Goal: Task Accomplishment & Management: Use online tool/utility

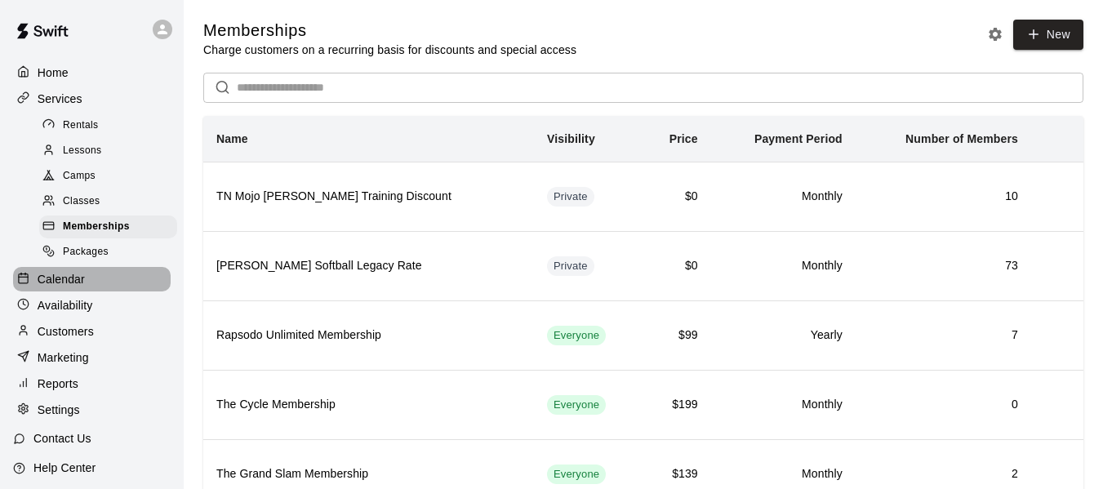
click at [92, 288] on div "Calendar" at bounding box center [92, 279] width 158 height 24
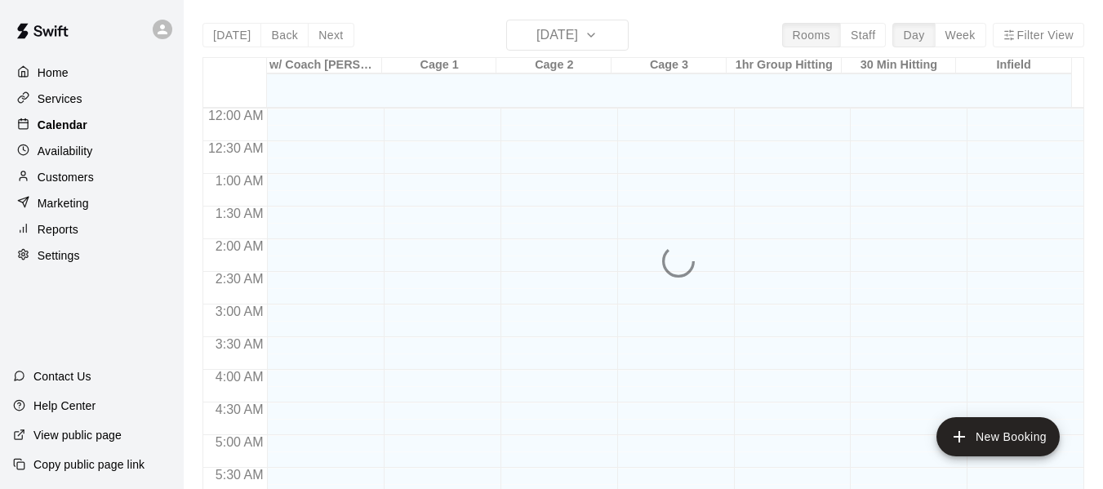
scroll to position [987, 0]
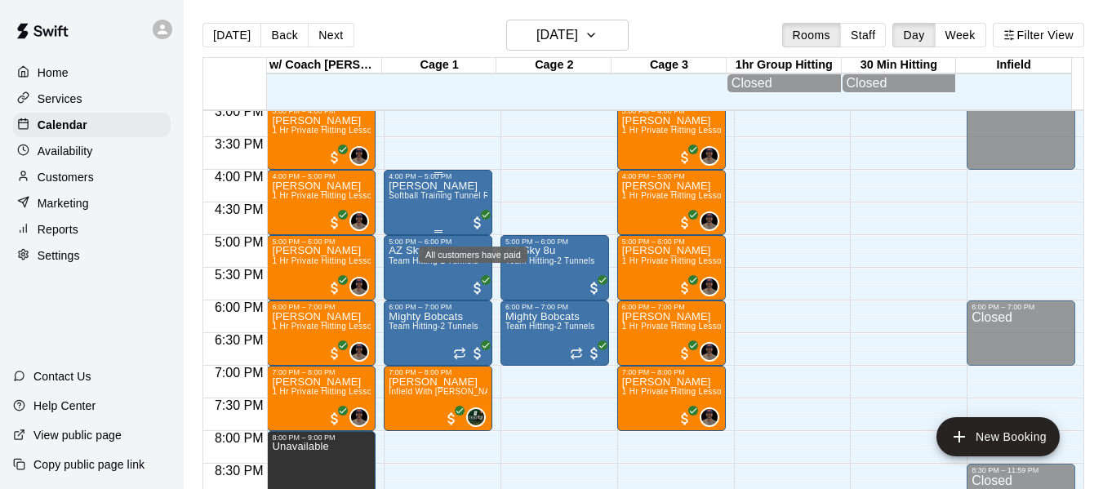
click at [476, 225] on span "All customers have paid" at bounding box center [478, 223] width 16 height 16
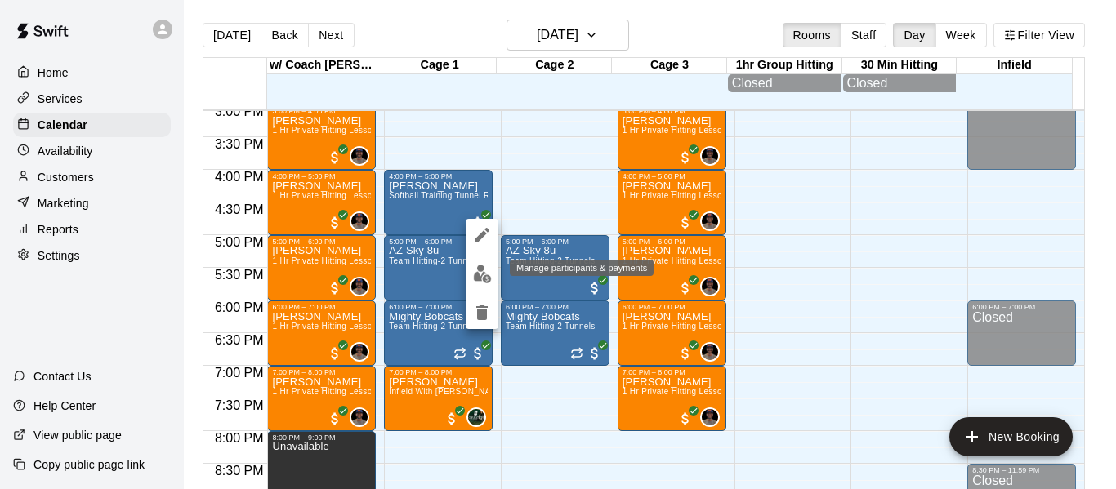
click at [483, 277] on img "edit" at bounding box center [482, 274] width 19 height 19
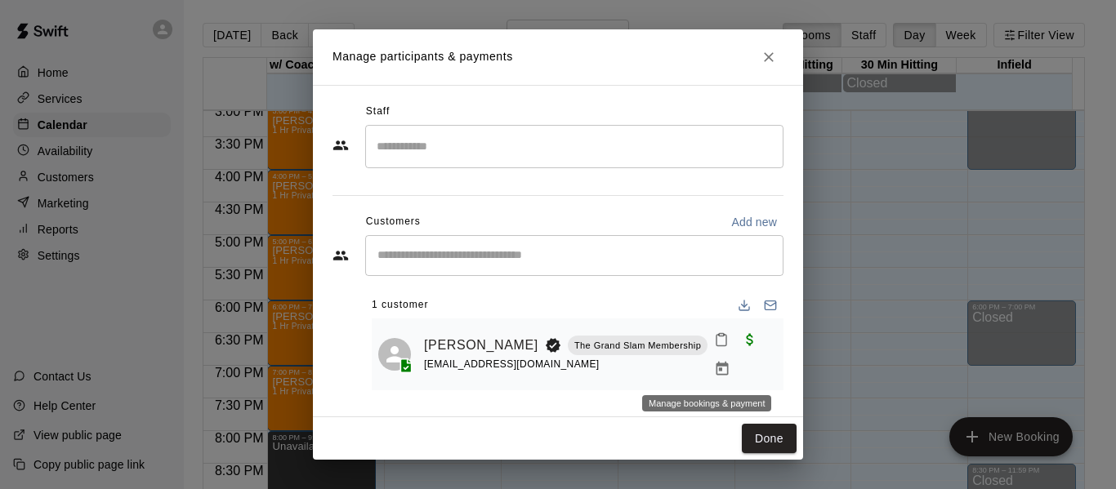
click at [714, 366] on icon "Manage bookings & payment" at bounding box center [722, 369] width 16 height 16
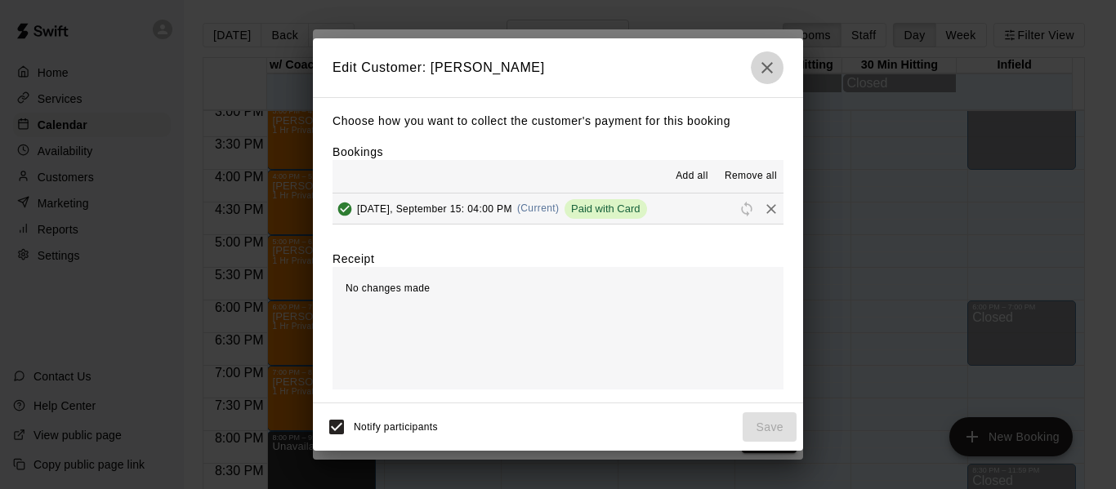
click at [772, 70] on icon "button" at bounding box center [767, 68] width 20 height 20
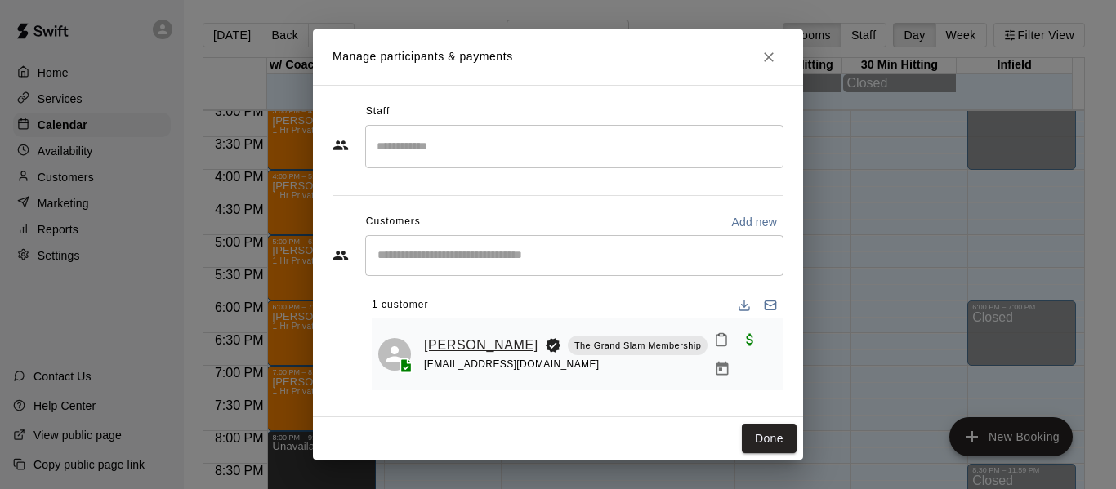
click at [434, 336] on link "[PERSON_NAME]" at bounding box center [481, 345] width 114 height 21
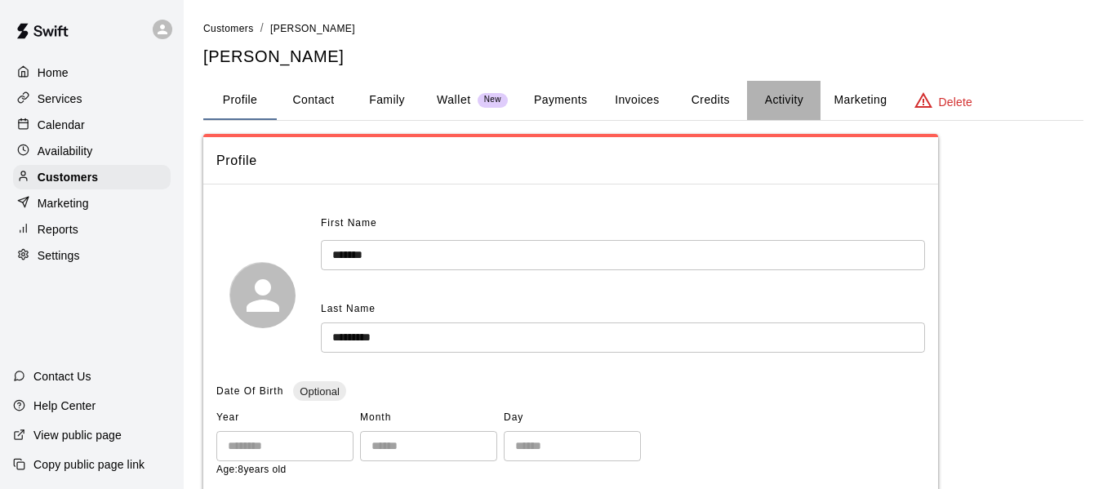
click at [782, 99] on button "Activity" at bounding box center [783, 100] width 73 height 39
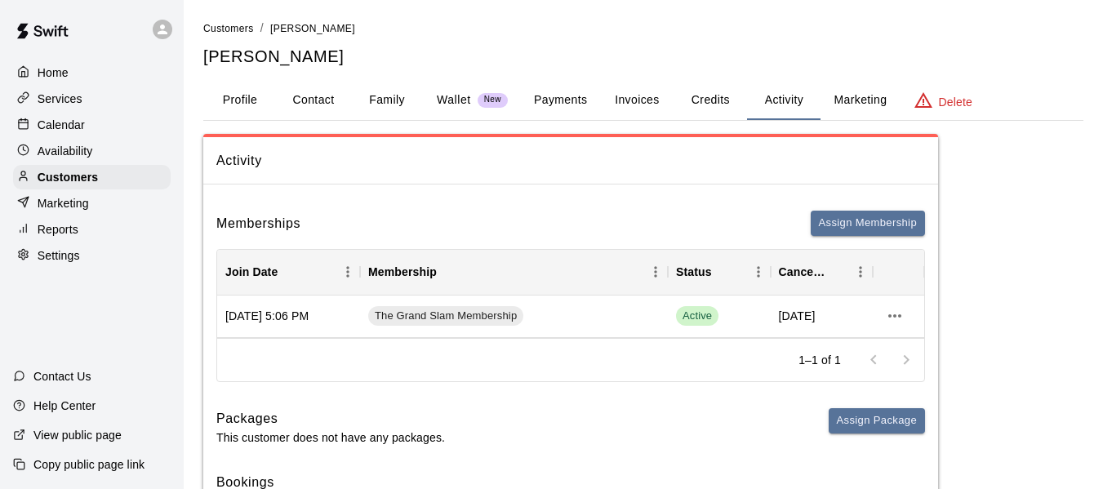
click at [720, 98] on button "Credits" at bounding box center [710, 100] width 73 height 39
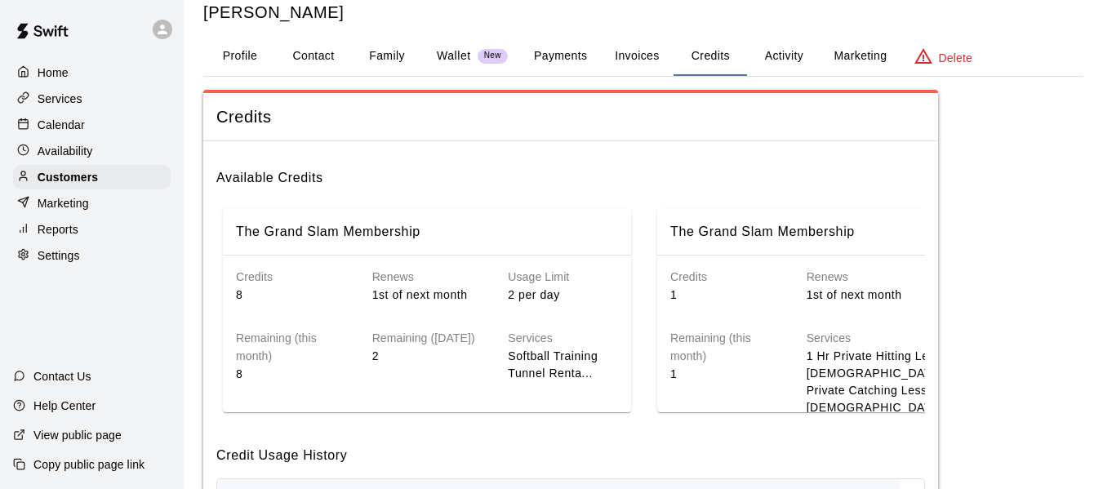
scroll to position [55, 0]
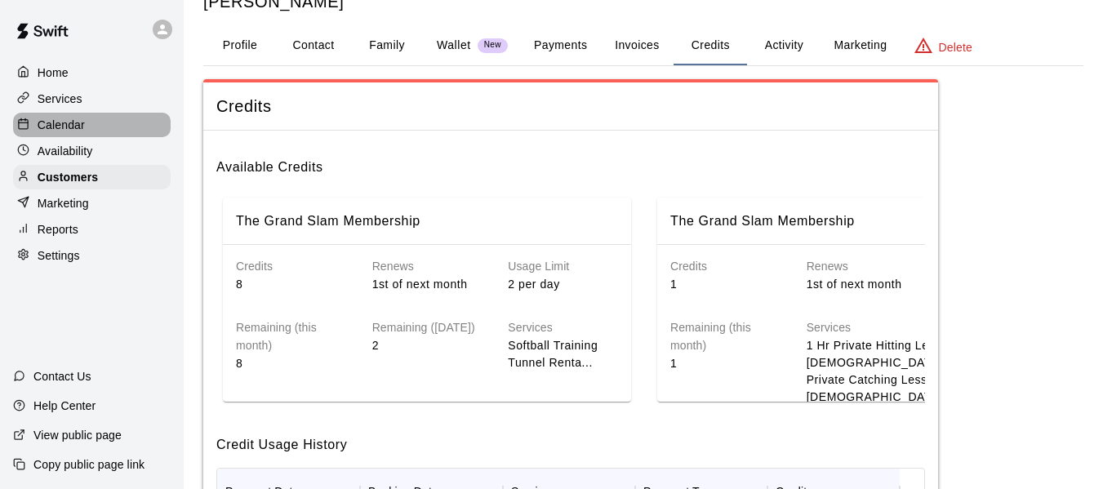
click at [85, 126] on div "Calendar" at bounding box center [92, 125] width 158 height 24
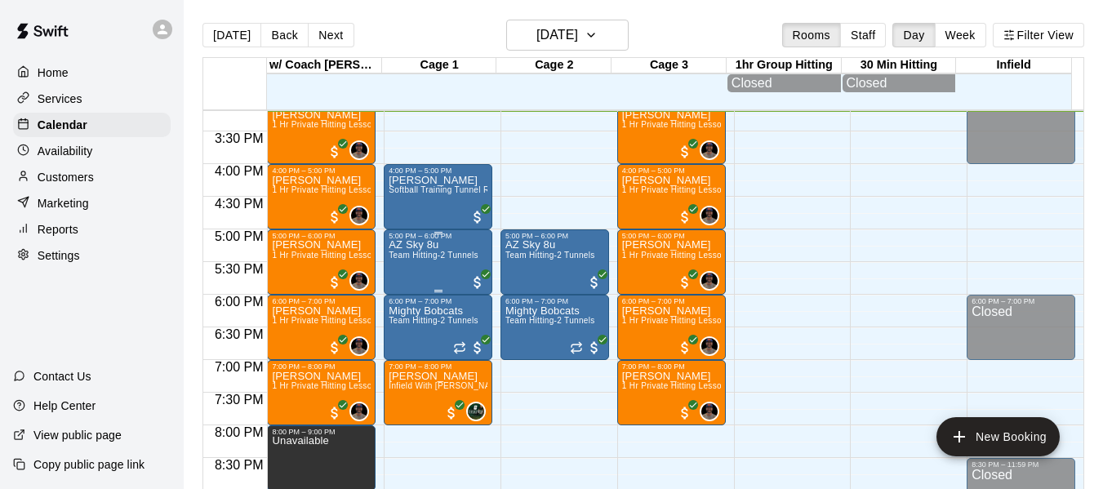
scroll to position [965, 0]
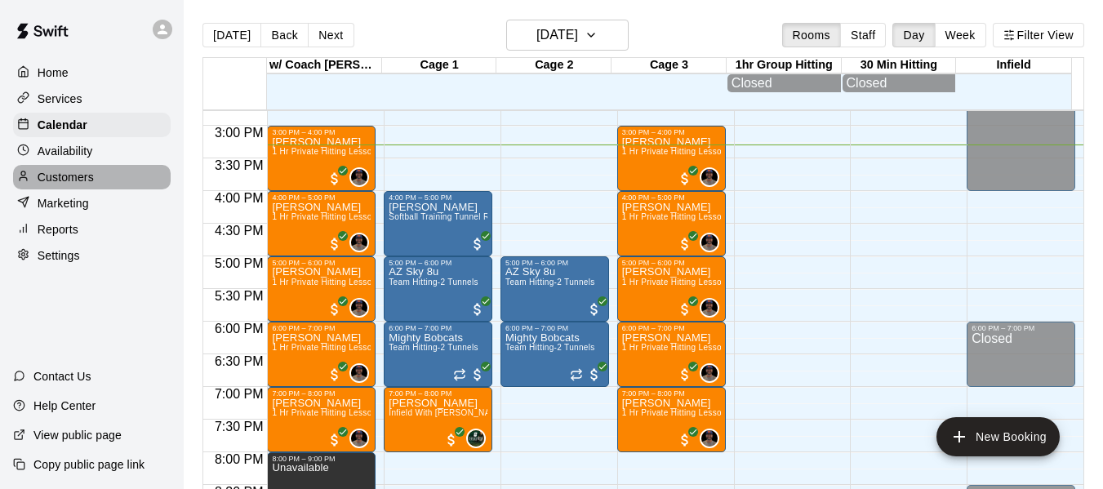
click at [75, 178] on p "Customers" at bounding box center [66, 177] width 56 height 16
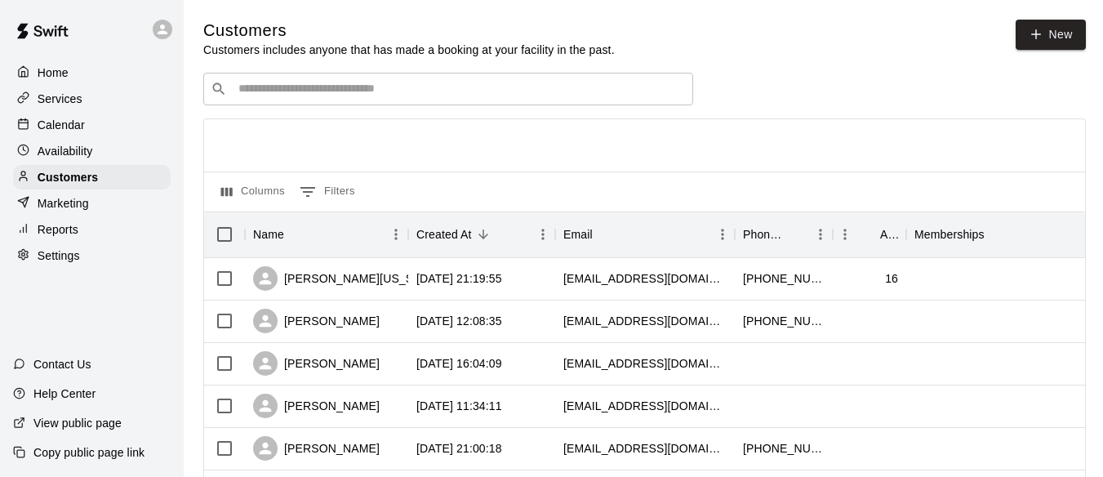
click at [417, 102] on div "​ ​" at bounding box center [448, 89] width 490 height 33
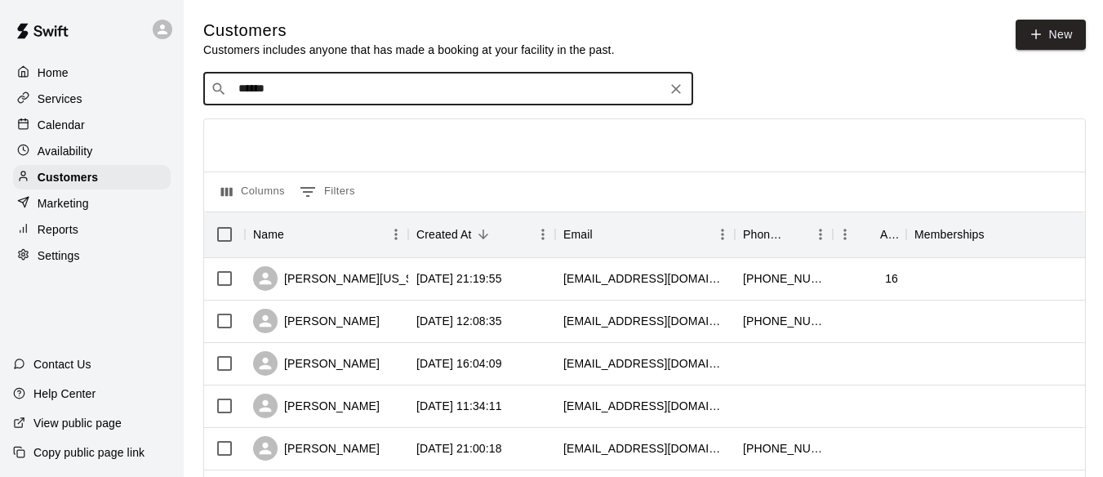
type input "******"
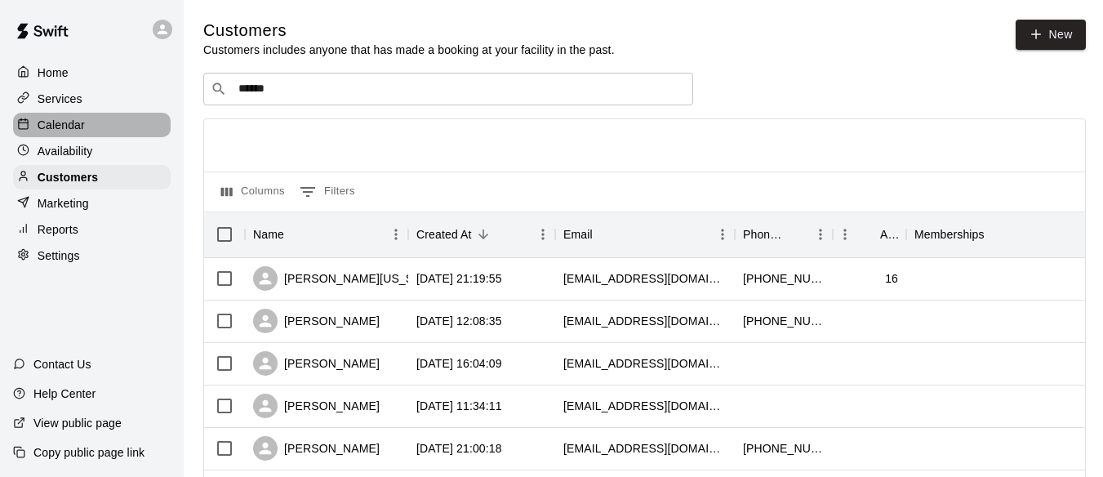
click at [62, 131] on p "Calendar" at bounding box center [61, 125] width 47 height 16
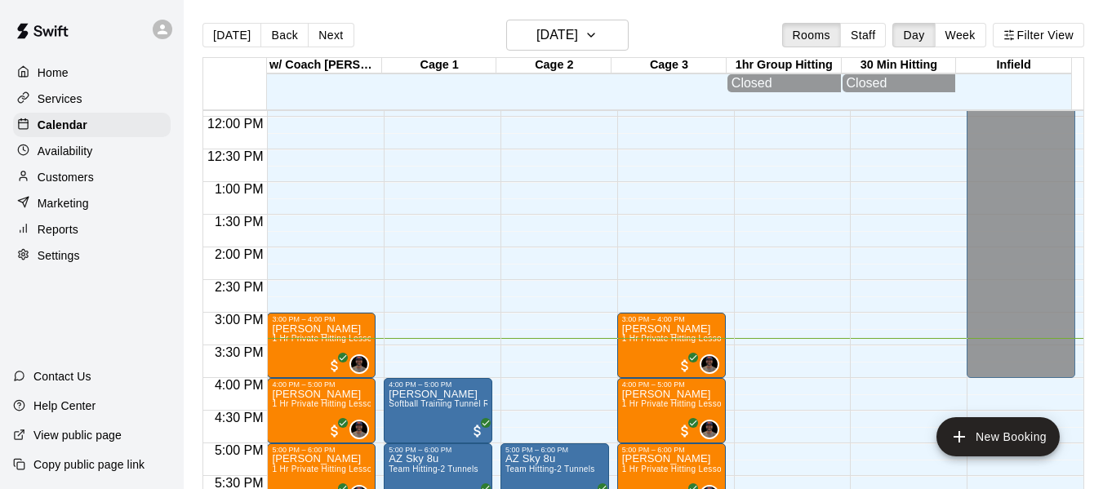
scroll to position [782, 0]
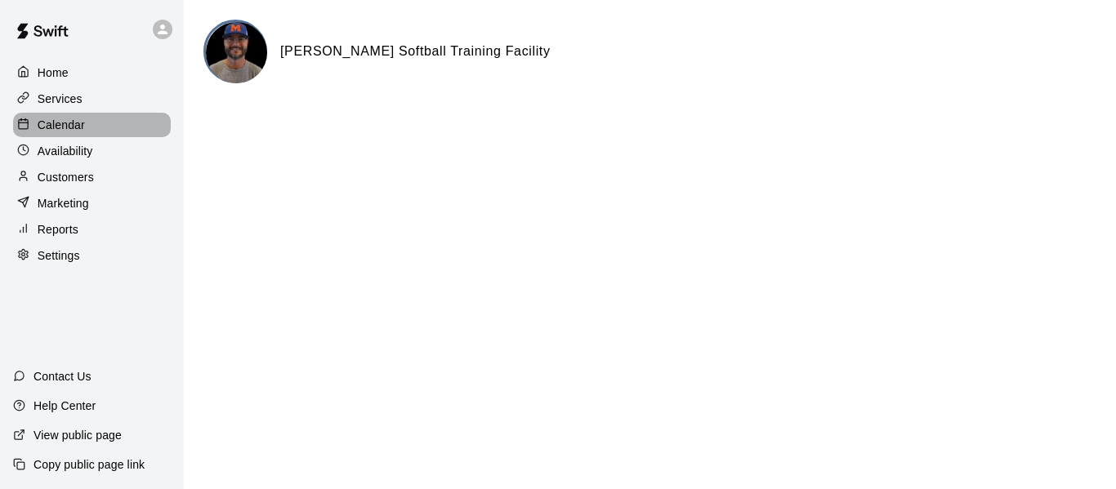
click at [59, 124] on p "Calendar" at bounding box center [61, 125] width 47 height 16
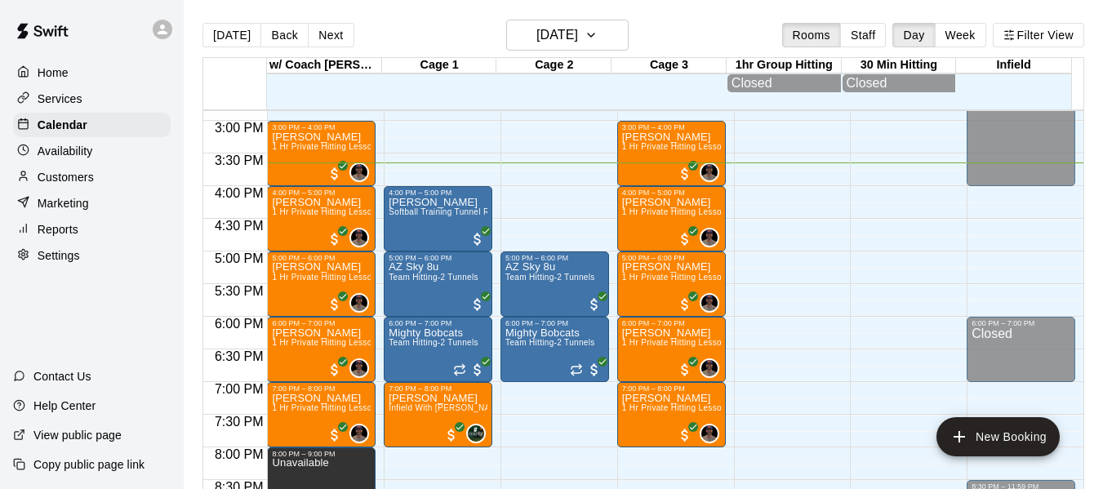
scroll to position [967, 0]
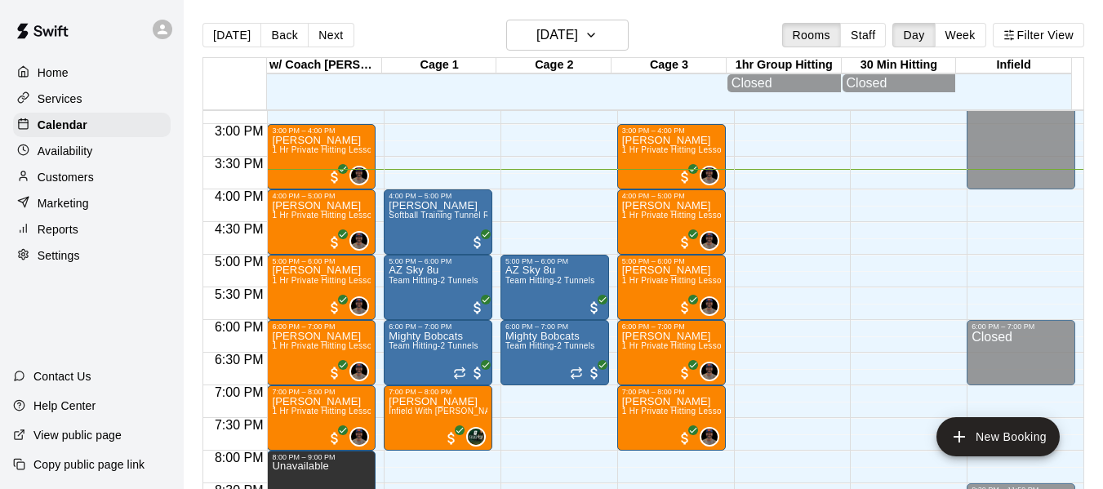
click at [79, 148] on p "Availability" at bounding box center [66, 151] width 56 height 16
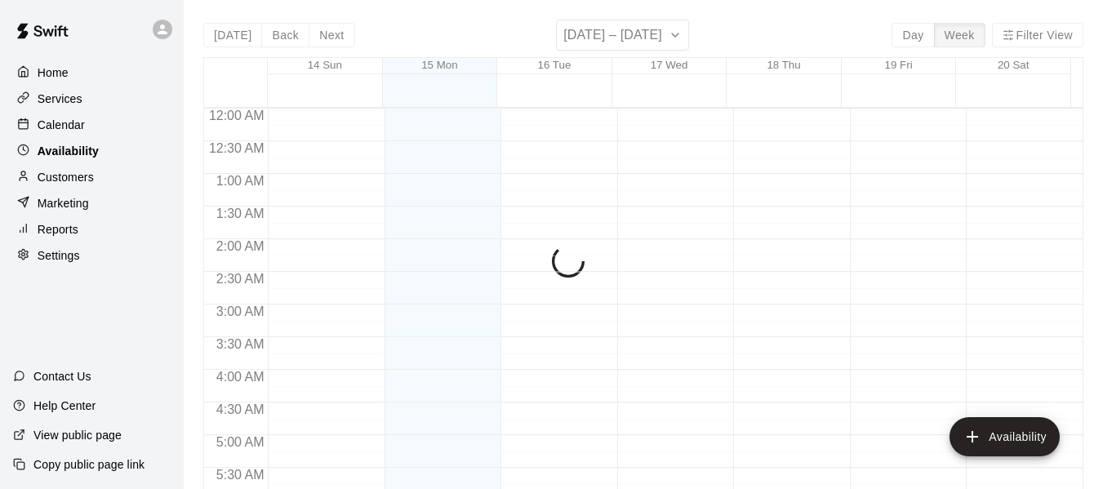
scroll to position [1026, 0]
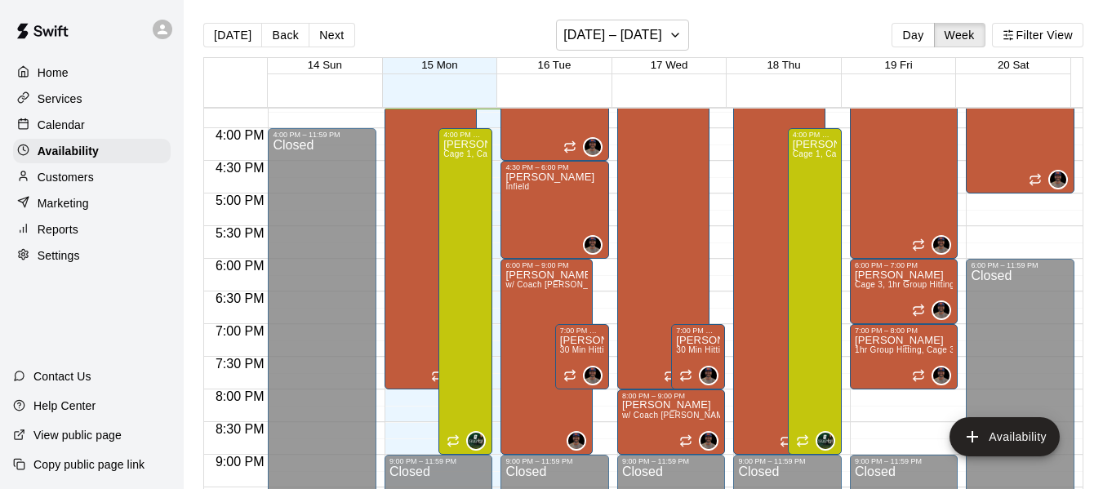
click at [76, 127] on p "Calendar" at bounding box center [61, 125] width 47 height 16
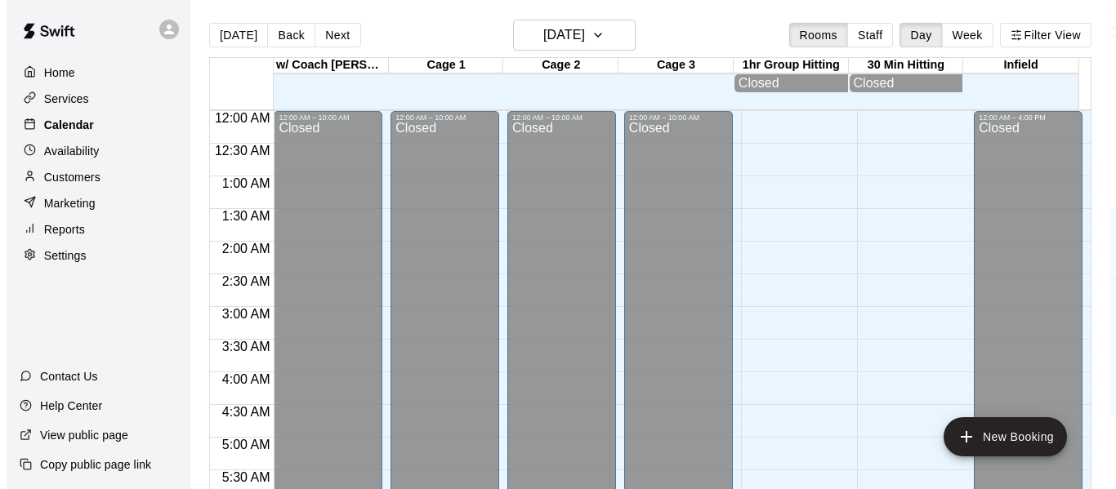
scroll to position [1026, 0]
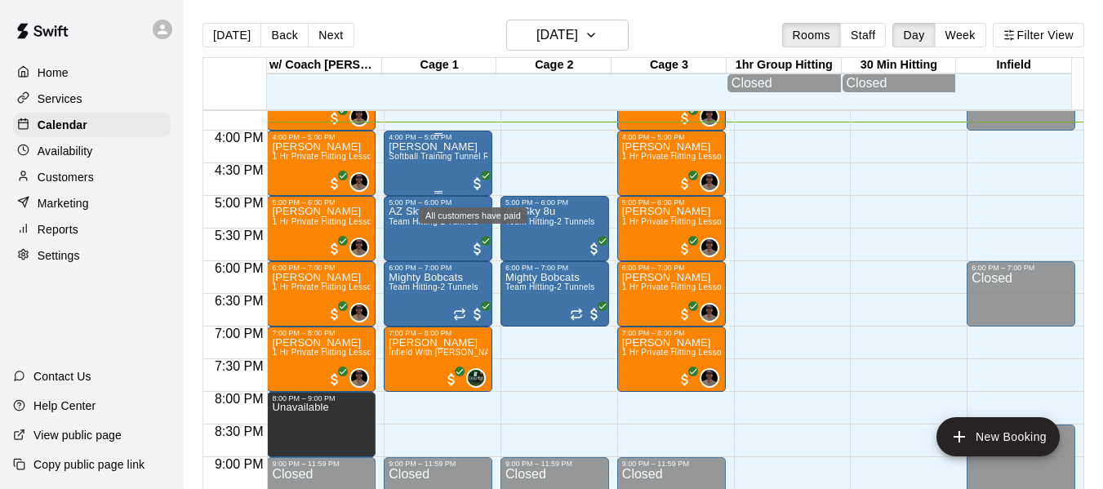
click at [473, 189] on span "All customers have paid" at bounding box center [478, 184] width 16 height 16
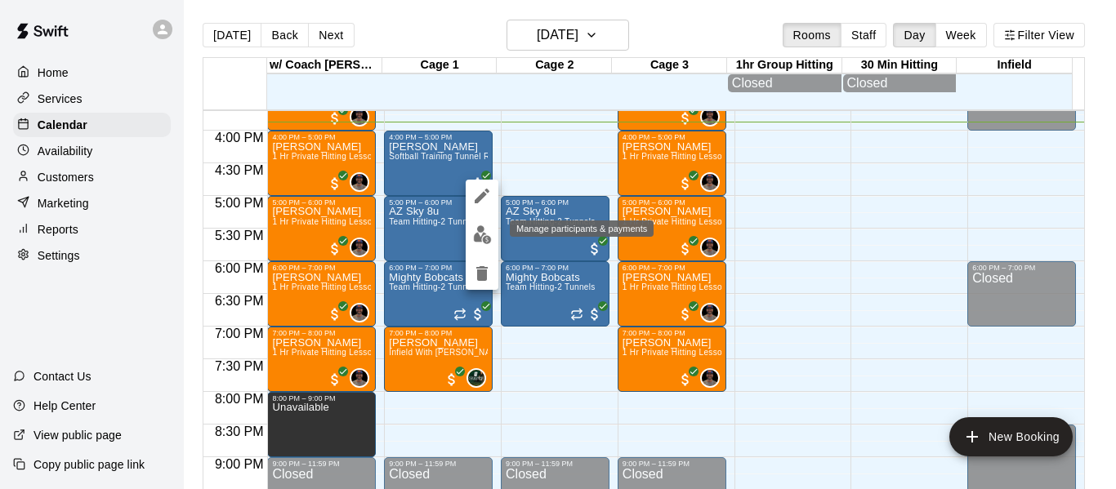
click at [482, 237] on img "edit" at bounding box center [482, 234] width 19 height 19
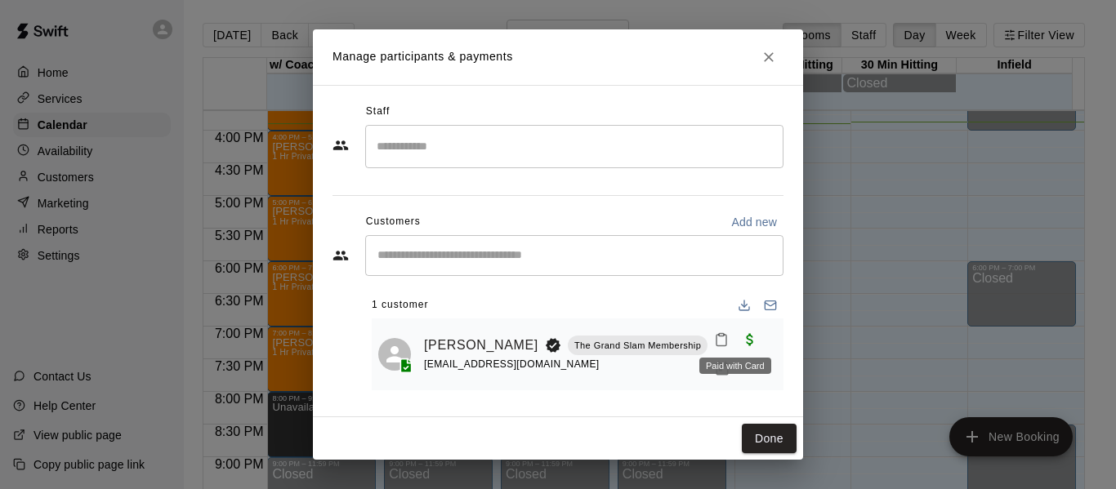
click at [735, 341] on span "Paid with Card" at bounding box center [749, 339] width 29 height 14
click at [716, 368] on icon "Manage bookings & payment" at bounding box center [722, 369] width 12 height 14
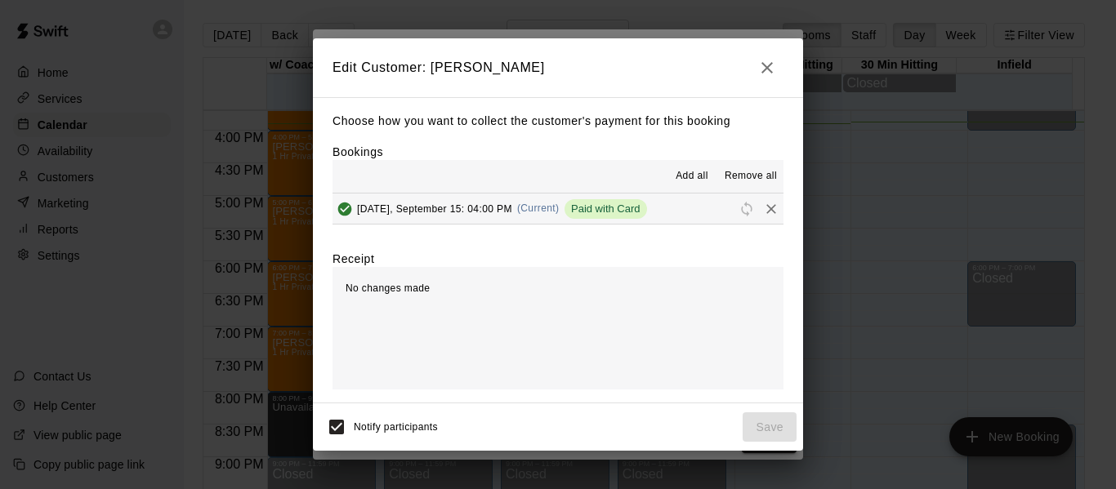
click at [695, 214] on button "[DATE], September 15: 04:00 PM (Current) Paid with Card" at bounding box center [557, 209] width 451 height 30
click at [766, 210] on icon "Remove" at bounding box center [771, 209] width 16 height 16
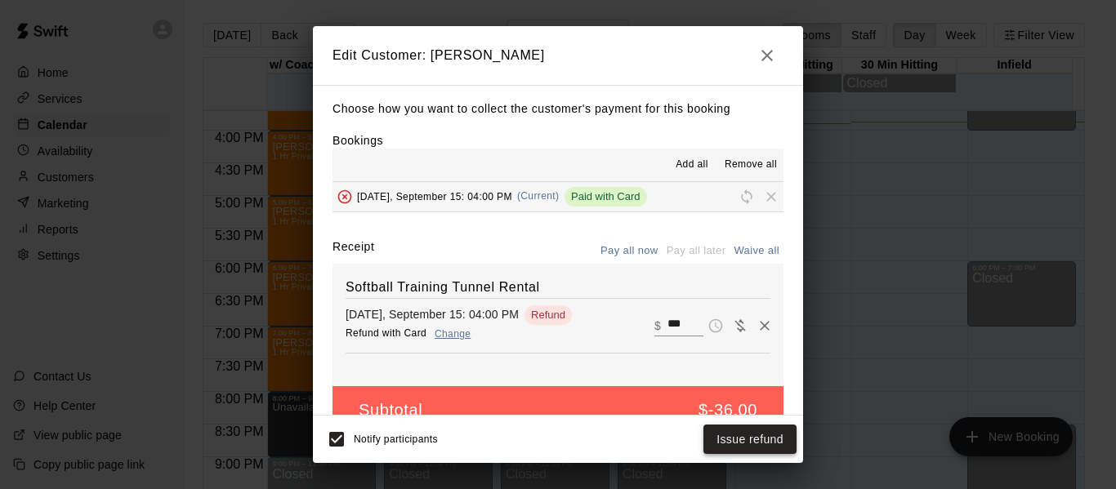
click at [737, 436] on button "Issue refund" at bounding box center [749, 440] width 93 height 30
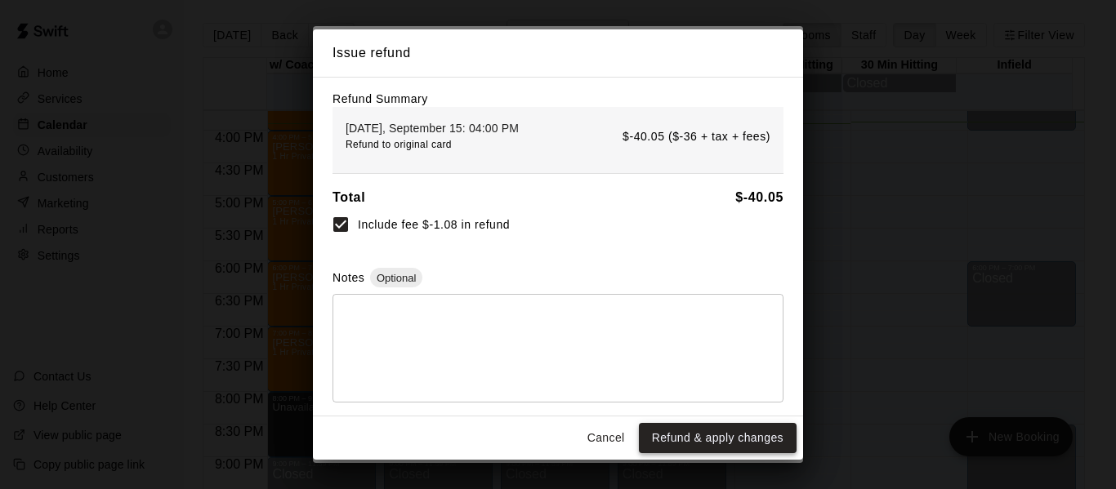
click at [733, 434] on button "Refund & apply changes" at bounding box center [718, 438] width 158 height 30
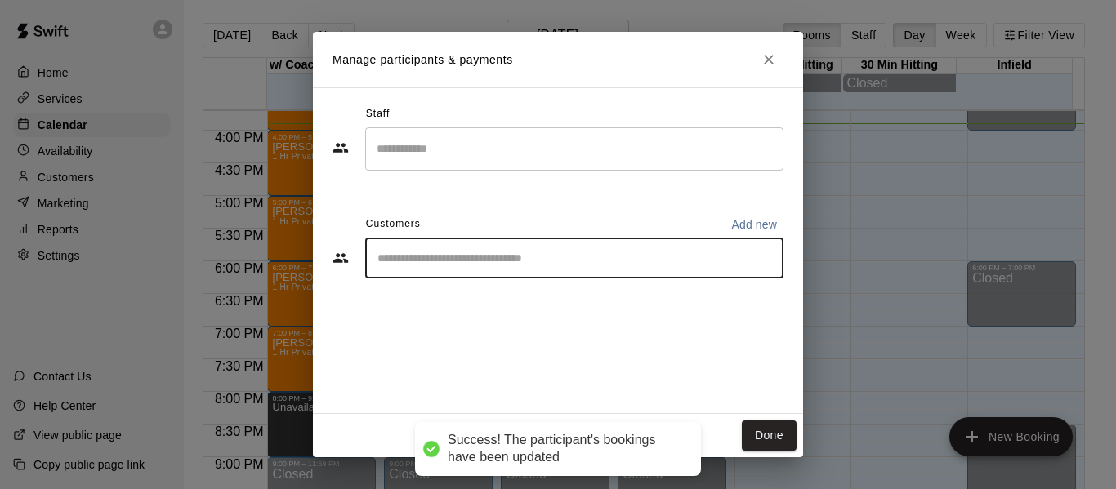
click at [575, 265] on input "Start typing to search customers..." at bounding box center [573, 258] width 403 height 16
type input "*"
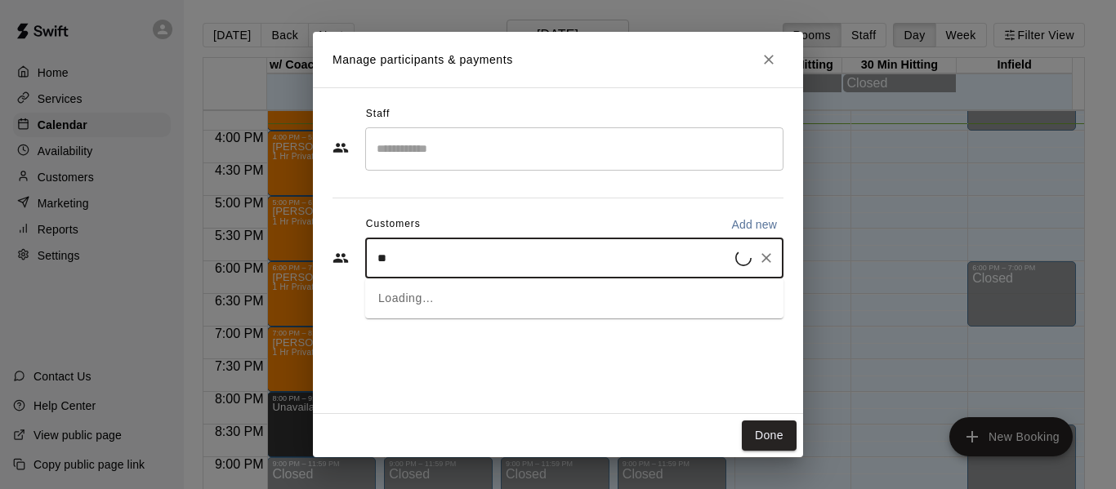
type input "*"
type input "****"
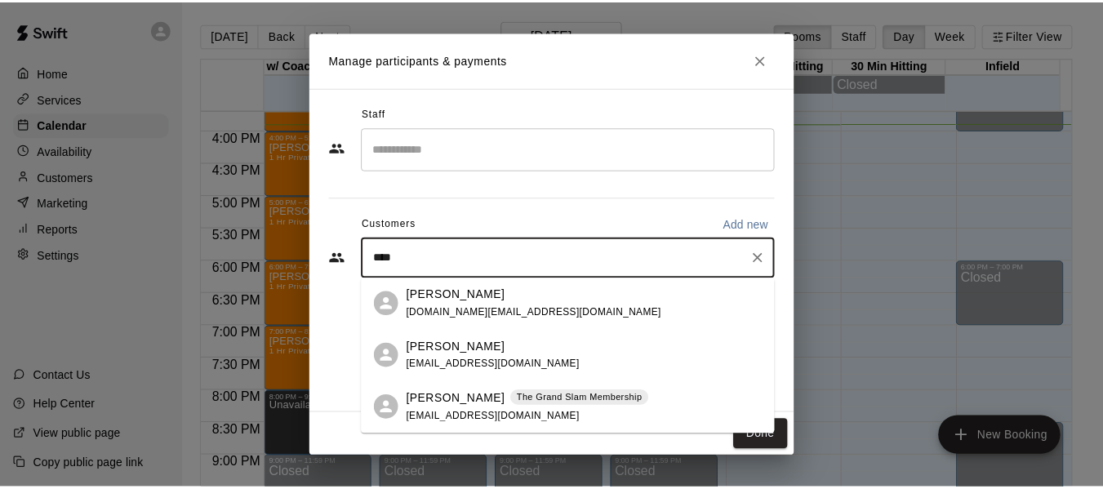
scroll to position [109, 0]
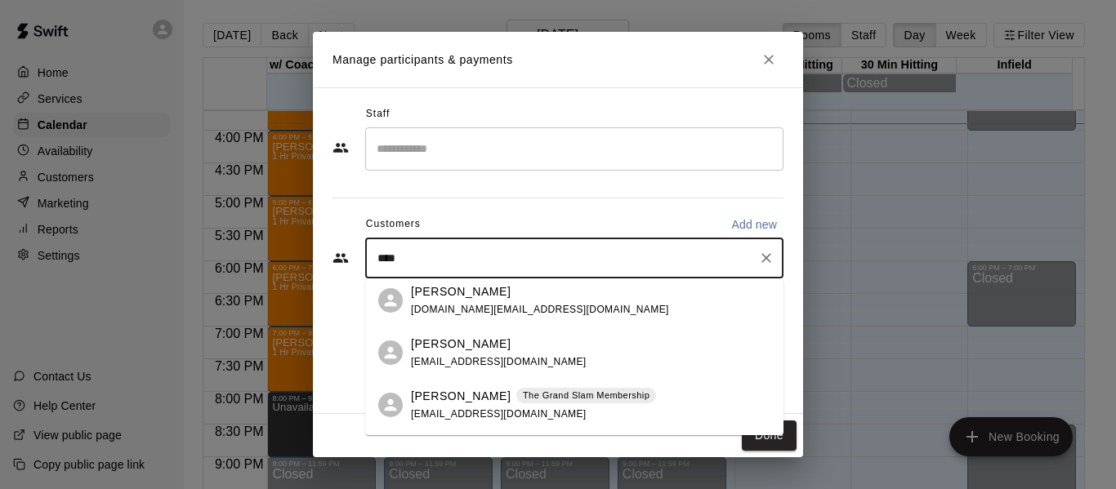
click at [485, 398] on p "[PERSON_NAME]" at bounding box center [461, 396] width 100 height 17
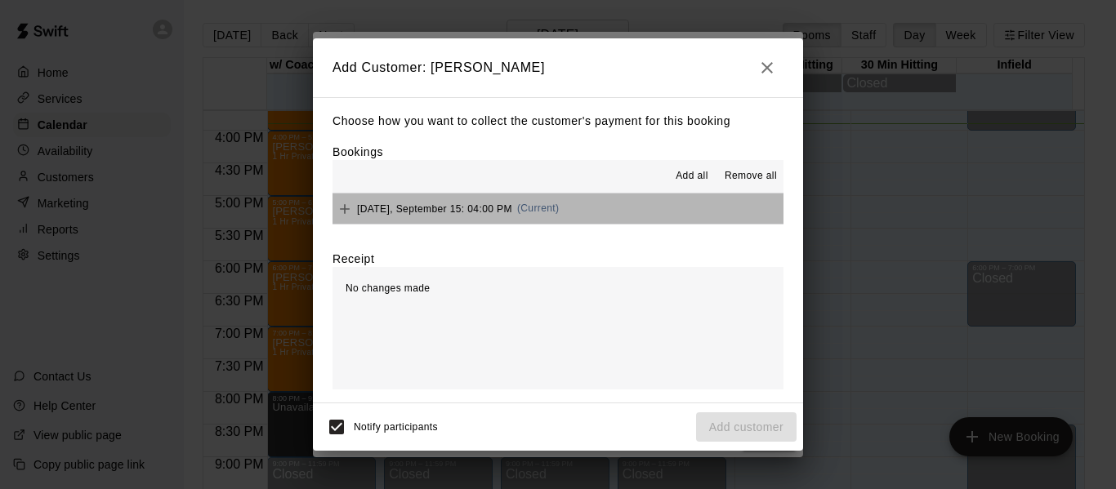
click at [709, 202] on button "[DATE], September 15: 04:00 PM (Current)" at bounding box center [557, 209] width 451 height 30
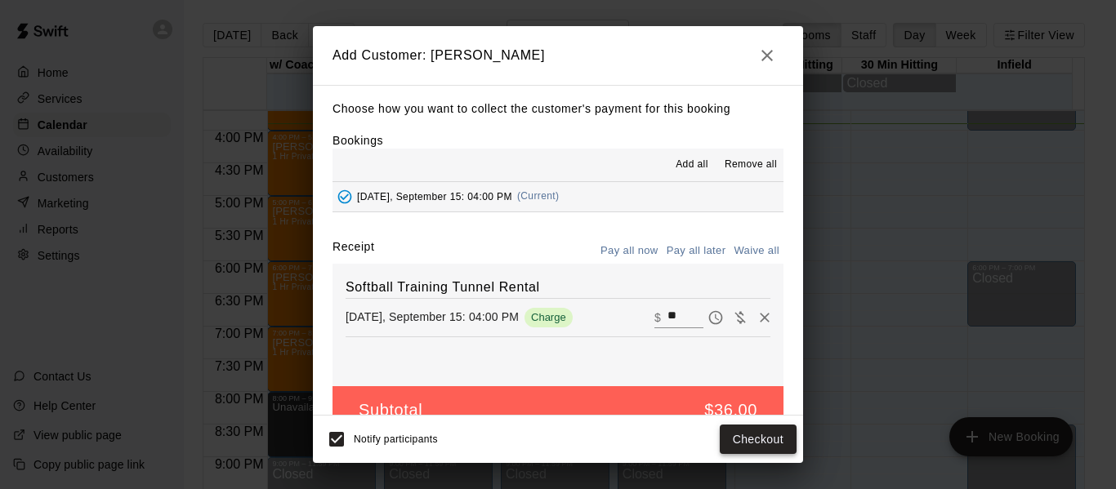
click at [755, 439] on button "Checkout" at bounding box center [757, 440] width 77 height 30
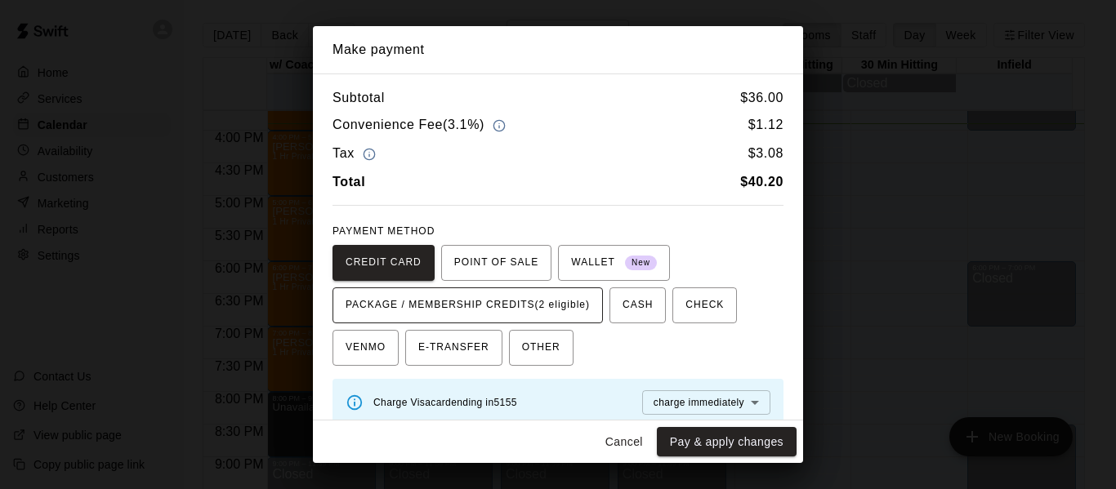
click at [470, 313] on span "PACKAGE / MEMBERSHIP CREDITS (2 eligible)" at bounding box center [467, 305] width 244 height 26
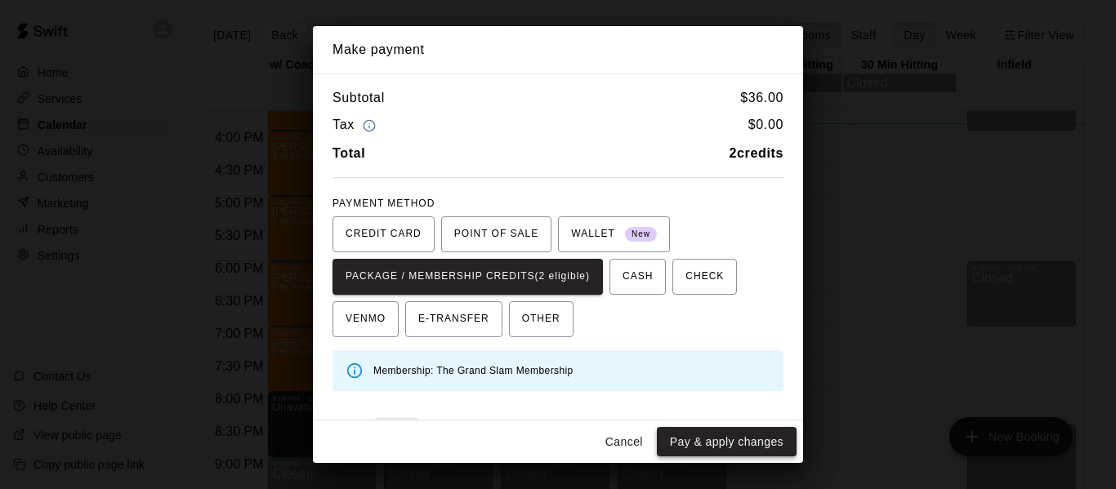
click at [763, 441] on button "Pay & apply changes" at bounding box center [727, 442] width 140 height 30
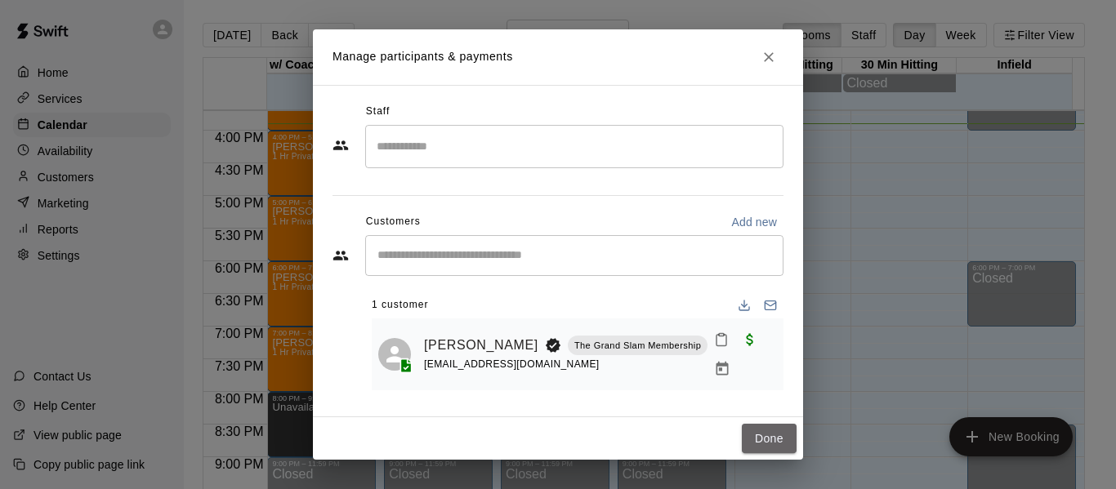
click at [763, 437] on button "Done" at bounding box center [769, 439] width 55 height 30
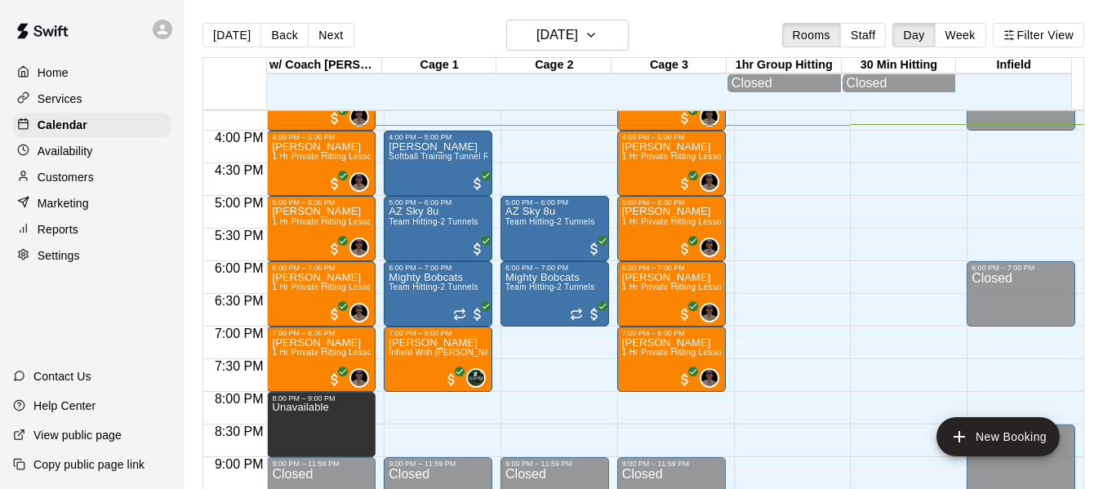
click at [74, 106] on p "Services" at bounding box center [60, 99] width 45 height 16
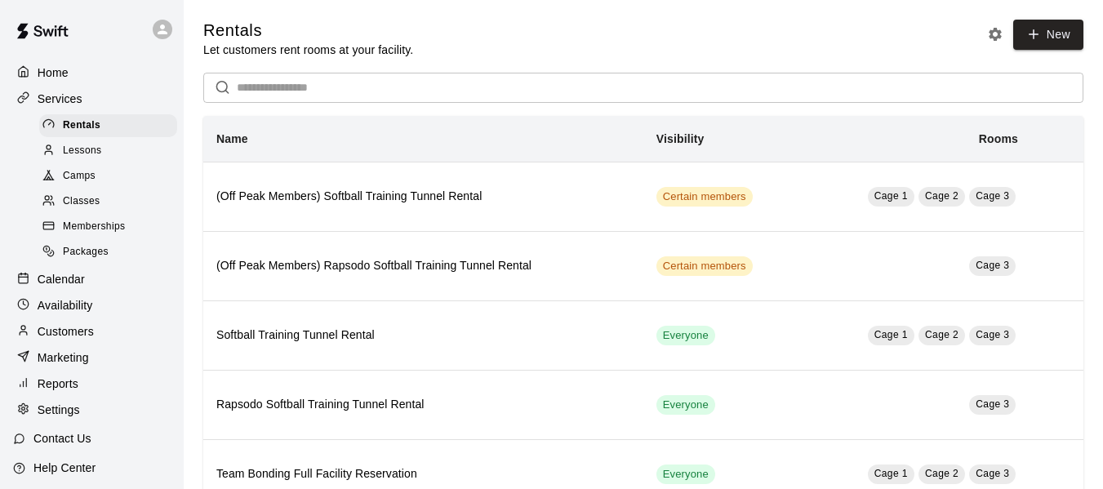
click at [112, 227] on span "Memberships" at bounding box center [94, 227] width 62 height 16
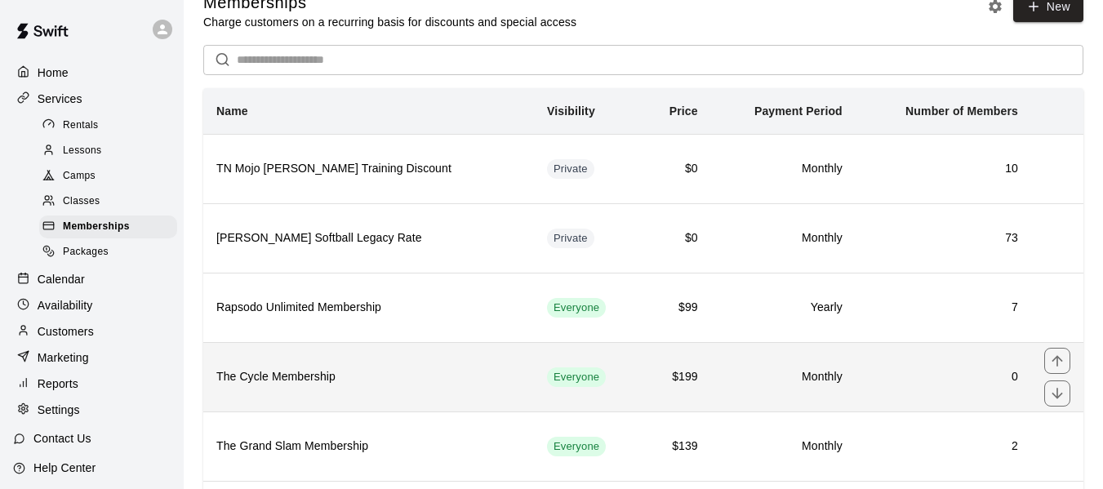
scroll to position [109, 0]
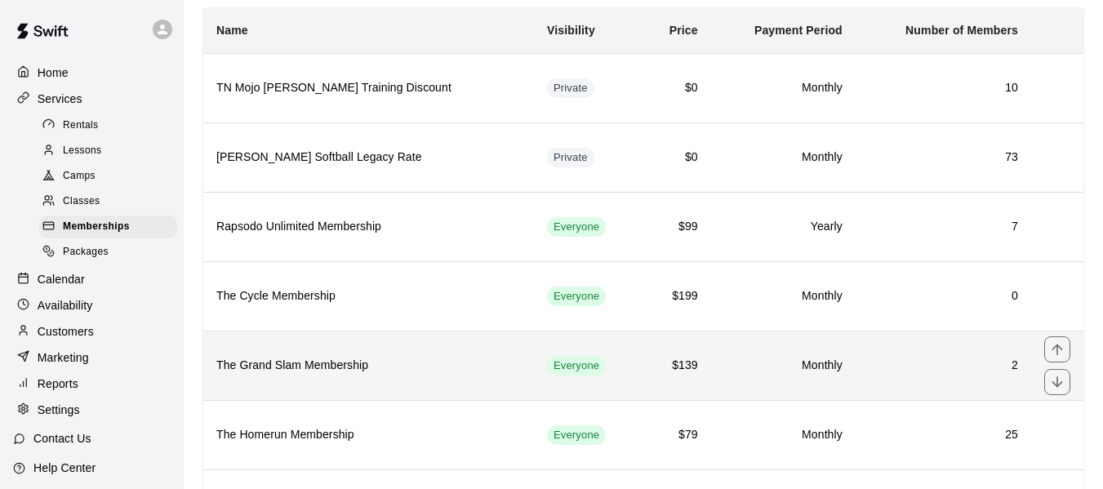
click at [332, 374] on h6 "The Grand Slam Membership" at bounding box center [368, 366] width 305 height 18
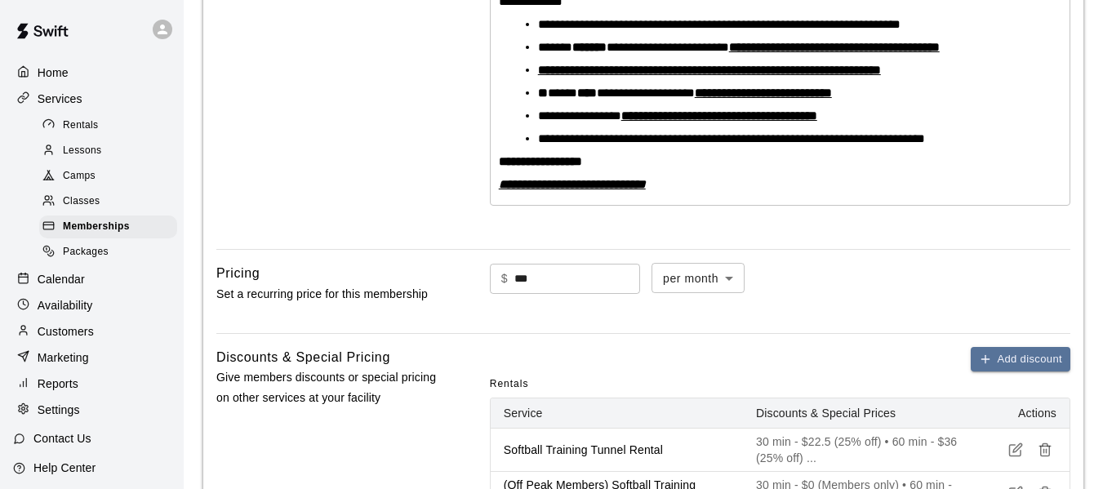
scroll to position [305, 0]
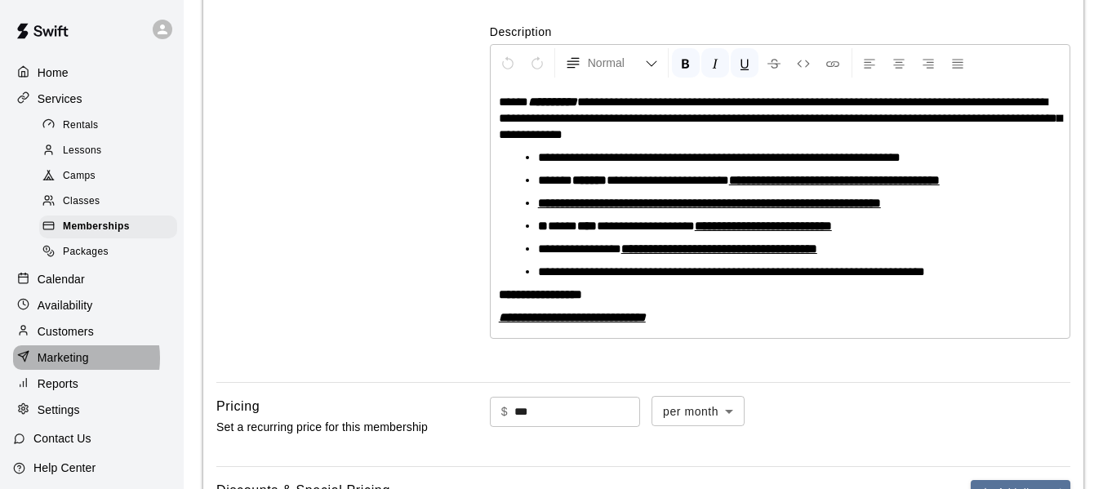
click at [71, 366] on p "Marketing" at bounding box center [63, 358] width 51 height 16
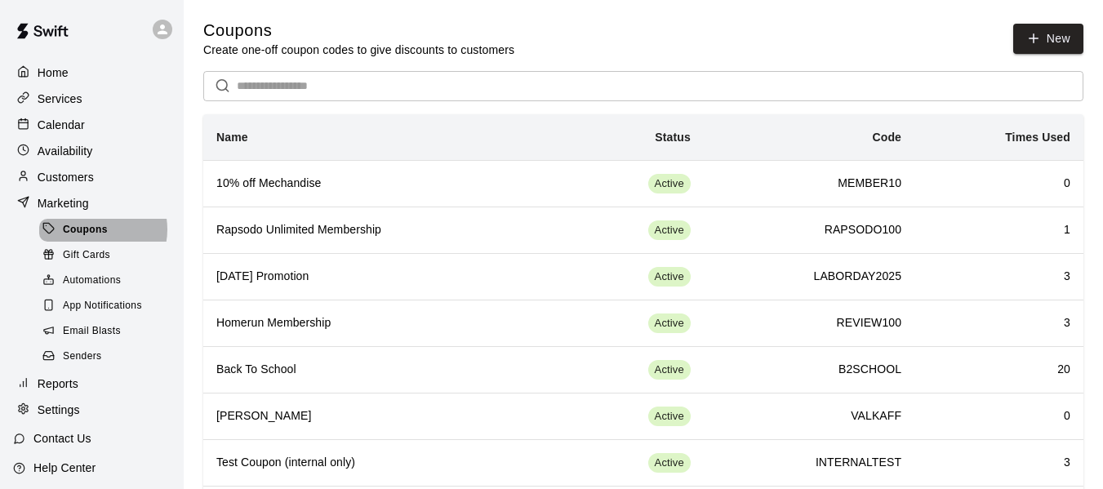
click at [96, 234] on span "Coupons" at bounding box center [85, 230] width 45 height 16
click at [1052, 42] on button "New" at bounding box center [1048, 39] width 70 height 30
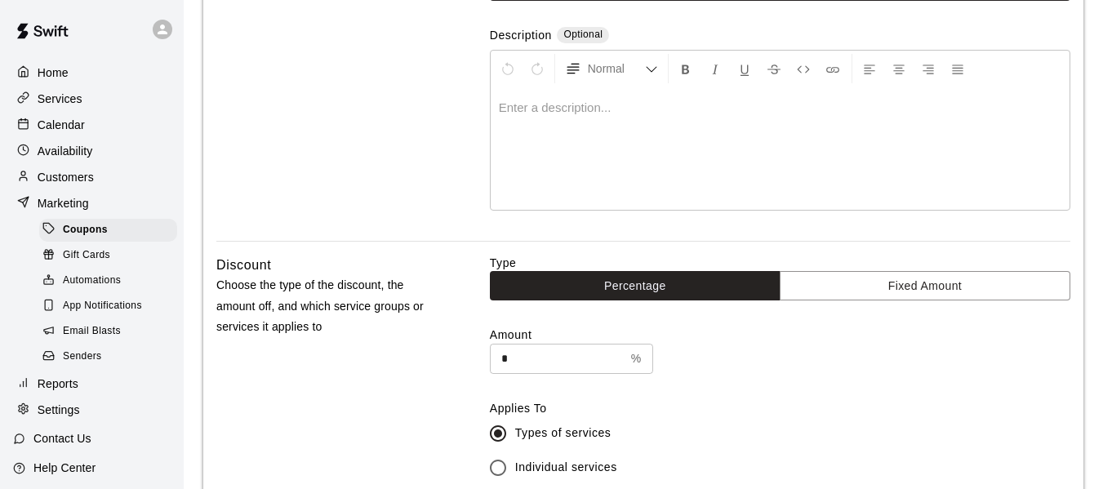
scroll to position [191, 0]
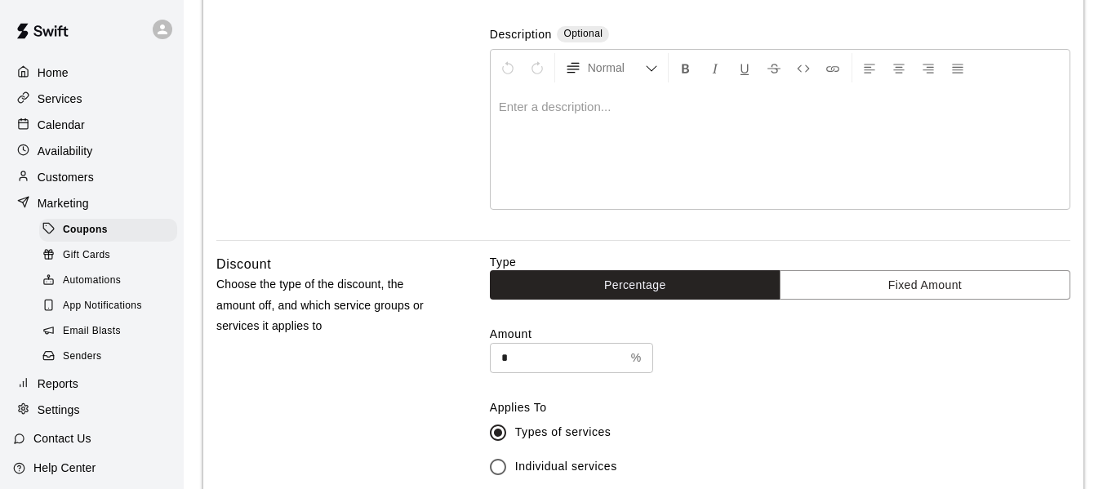
type input "**********"
drag, startPoint x: 539, startPoint y: 363, endPoint x: 492, endPoint y: 362, distance: 47.4
click at [492, 362] on input "*" at bounding box center [557, 358] width 135 height 30
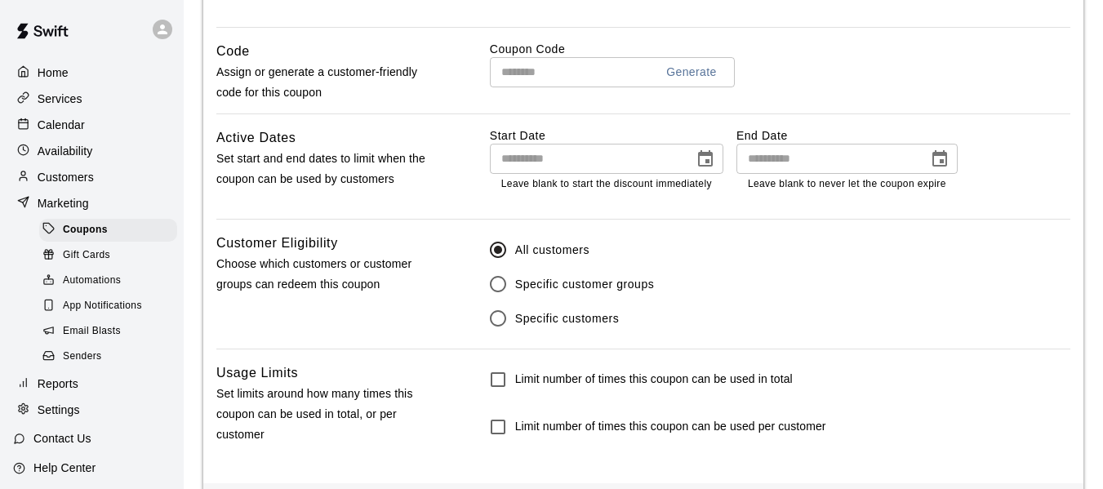
scroll to position [898, 0]
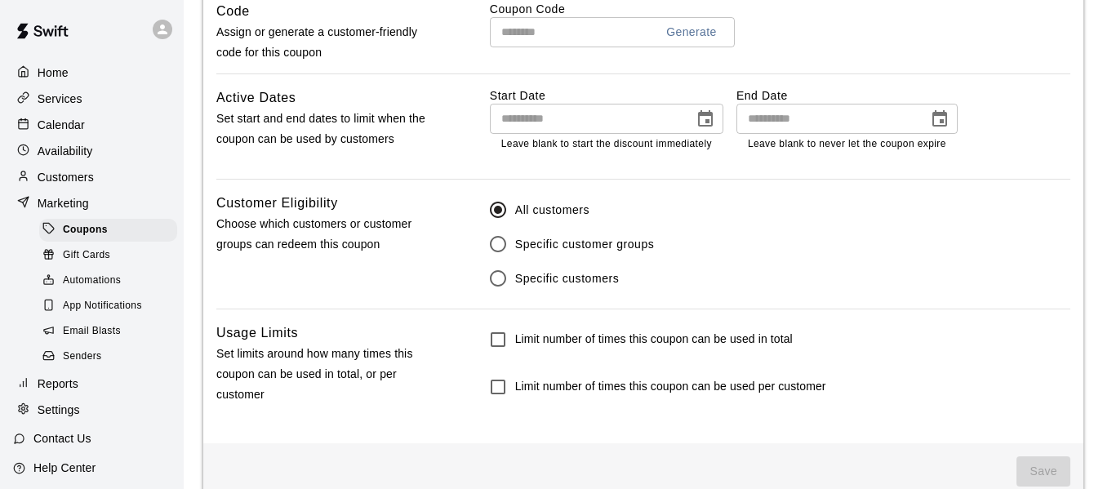
type input "**"
click at [560, 29] on input "text" at bounding box center [566, 32] width 152 height 30
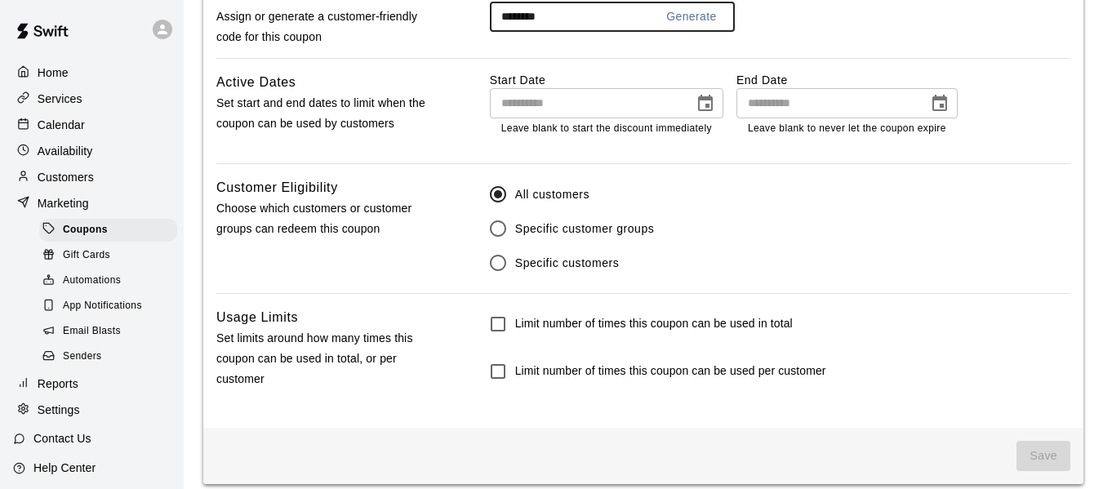
scroll to position [930, 0]
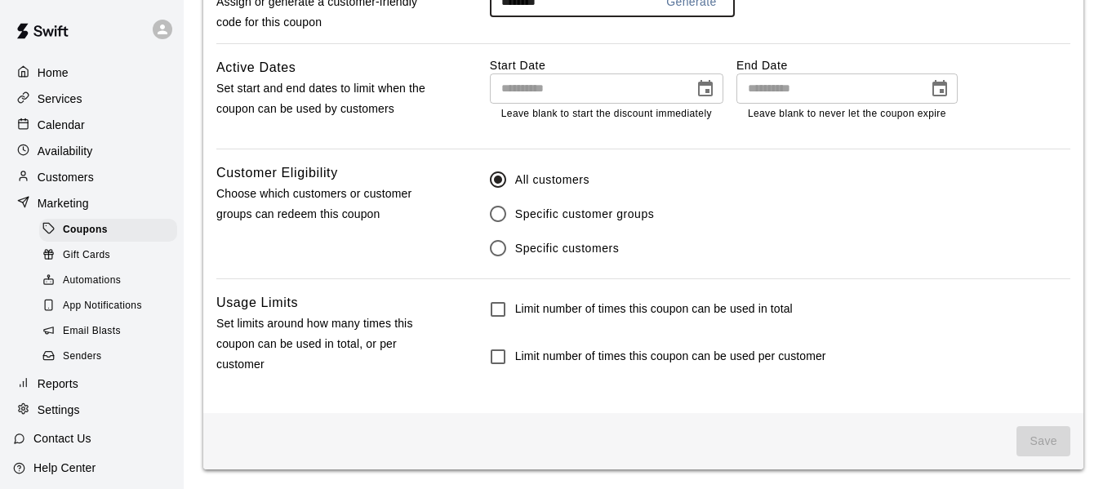
type input "********"
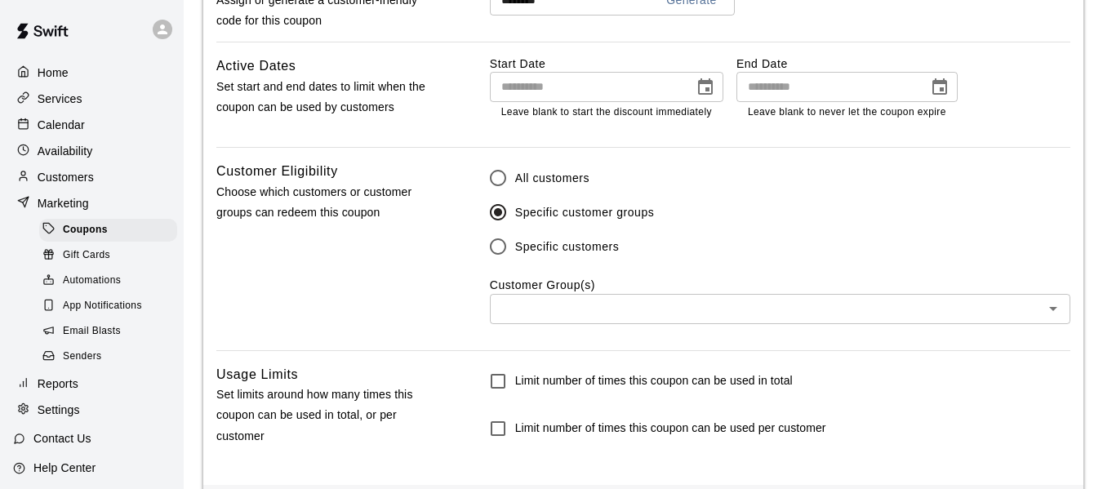
click at [695, 214] on div "All customers Specific customer groups Specific customers" at bounding box center [780, 212] width 581 height 103
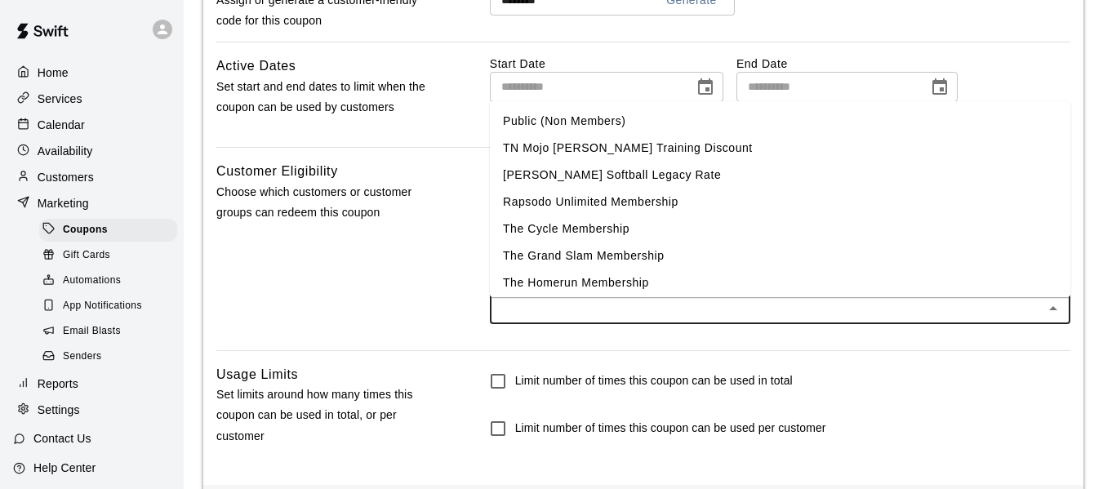
click at [610, 314] on input "text" at bounding box center [767, 309] width 544 height 20
click at [608, 259] on li "The Grand Slam Membership" at bounding box center [780, 256] width 581 height 27
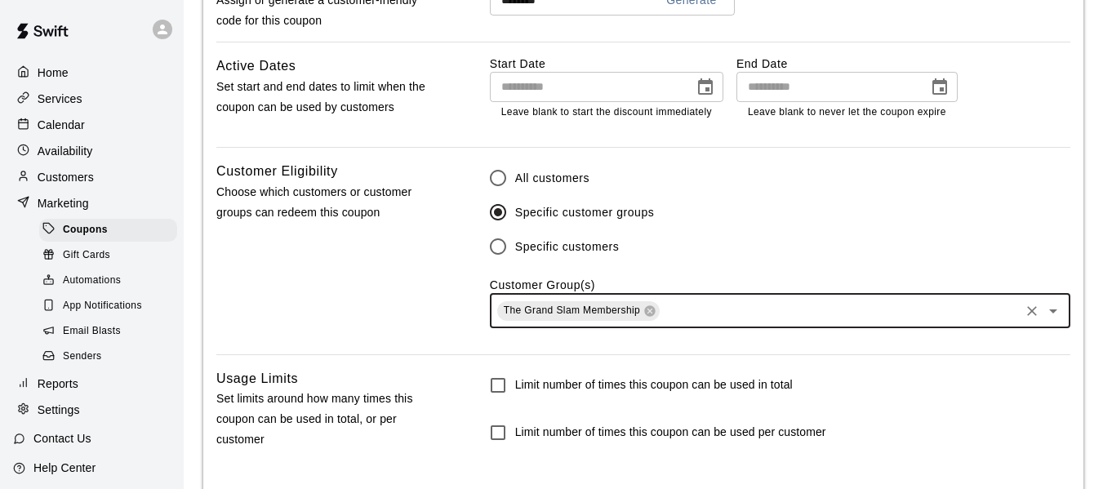
click at [727, 316] on input "text" at bounding box center [839, 311] width 355 height 20
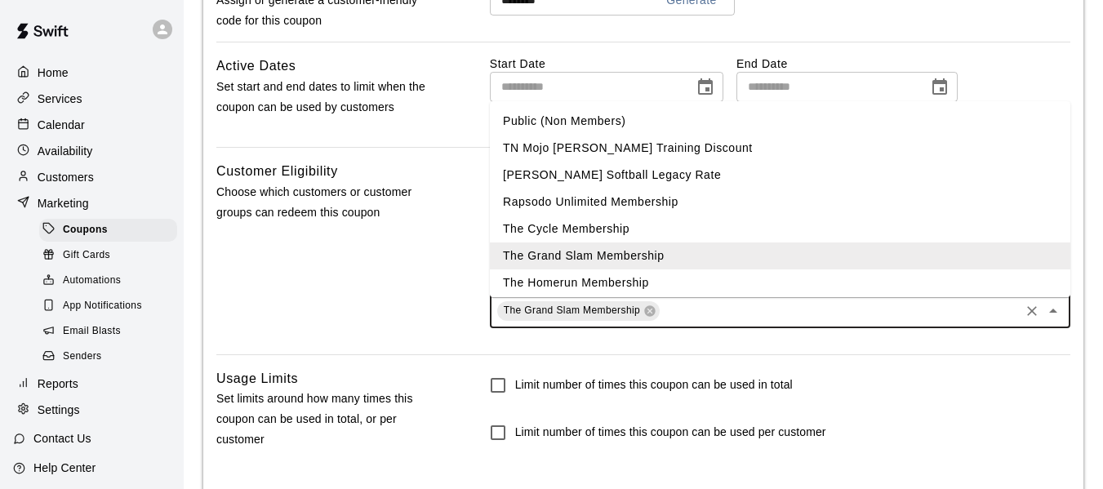
click at [635, 241] on li "The Cycle Membership" at bounding box center [780, 229] width 581 height 27
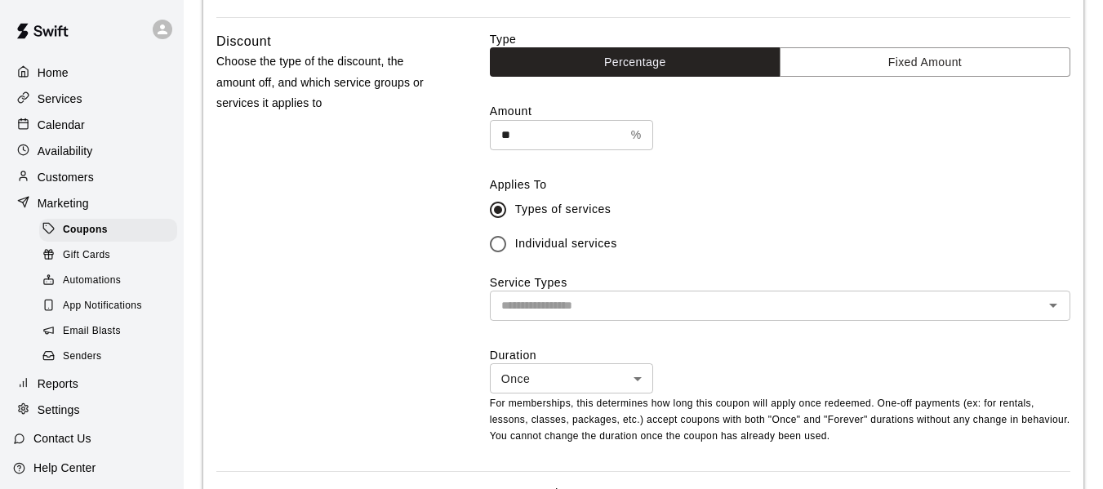
scroll to position [413, 0]
click at [624, 311] on input "text" at bounding box center [767, 306] width 544 height 20
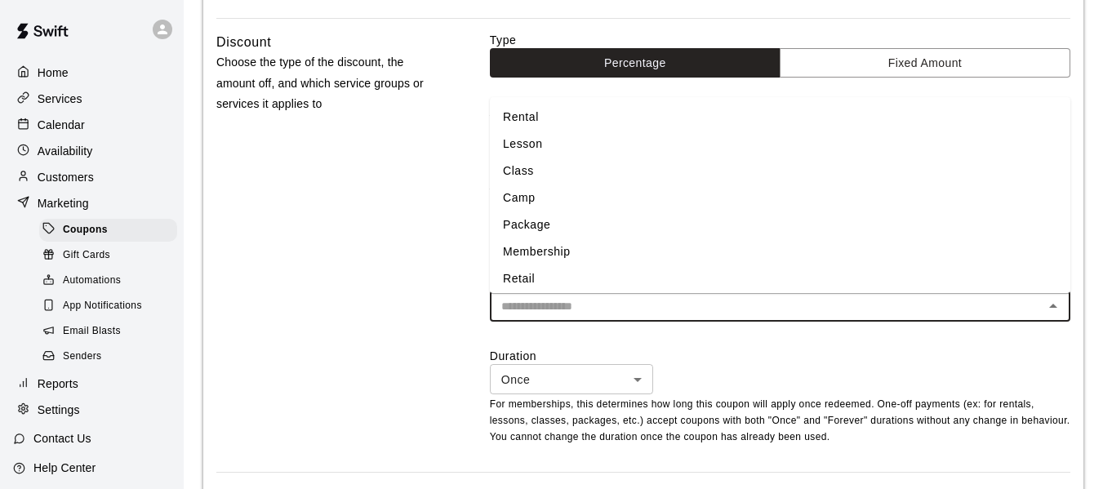
click at [610, 280] on li "Retail" at bounding box center [780, 278] width 581 height 27
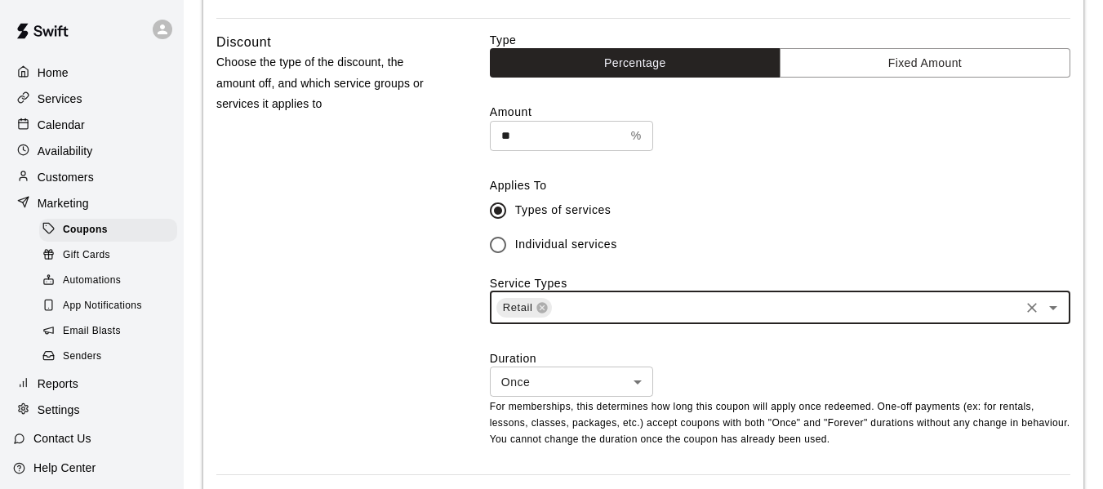
click at [615, 306] on input "text" at bounding box center [786, 307] width 464 height 20
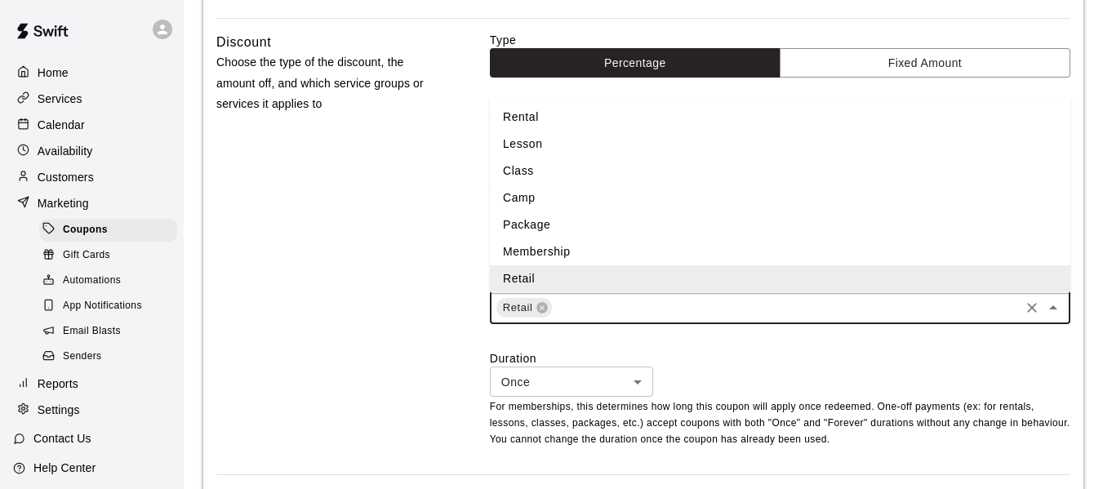
click at [414, 220] on div "Discount Choose the type of the discount, the amount off, and which service gro…" at bounding box center [327, 253] width 222 height 443
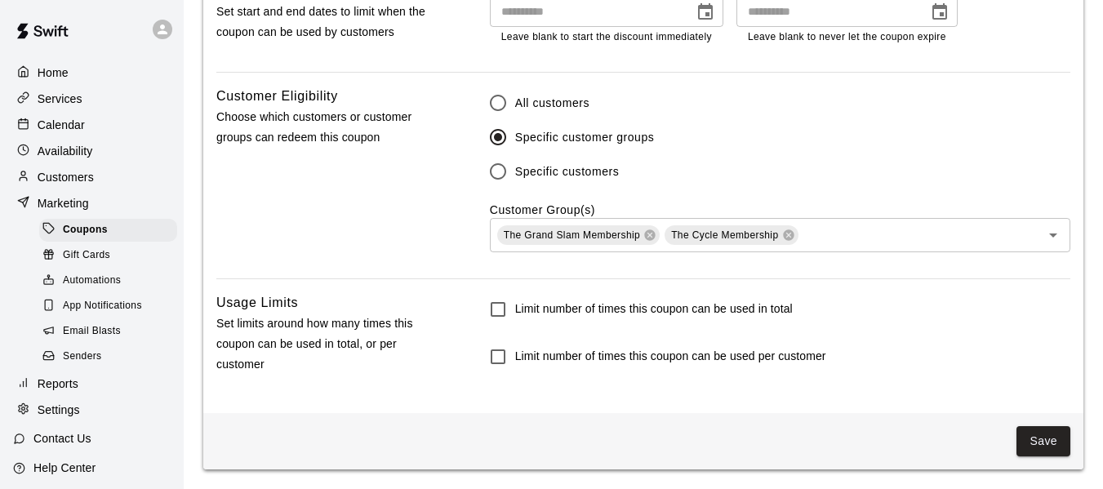
scroll to position [1011, 0]
click at [655, 237] on icon at bounding box center [649, 235] width 11 height 11
click at [621, 234] on icon at bounding box center [620, 235] width 11 height 11
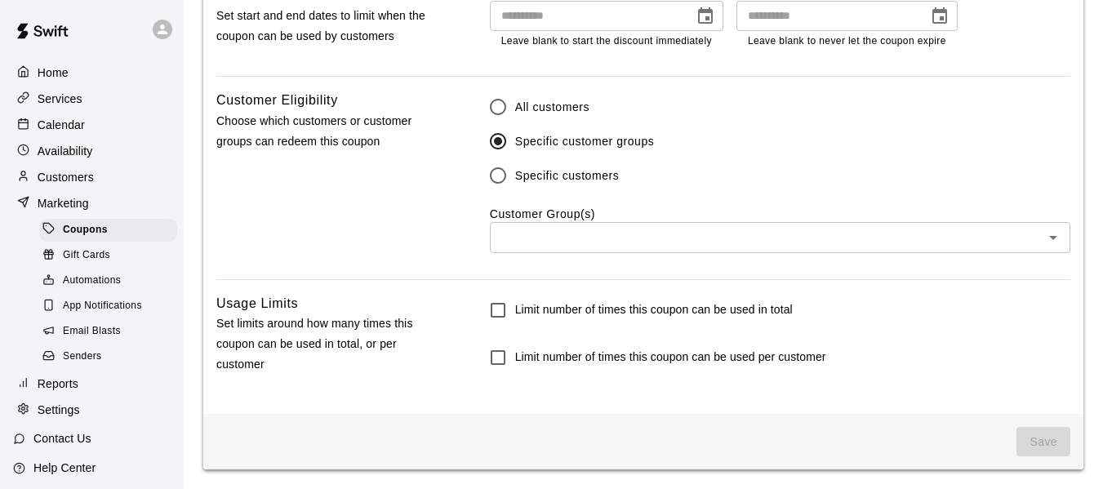
click at [536, 228] on input "text" at bounding box center [767, 237] width 544 height 20
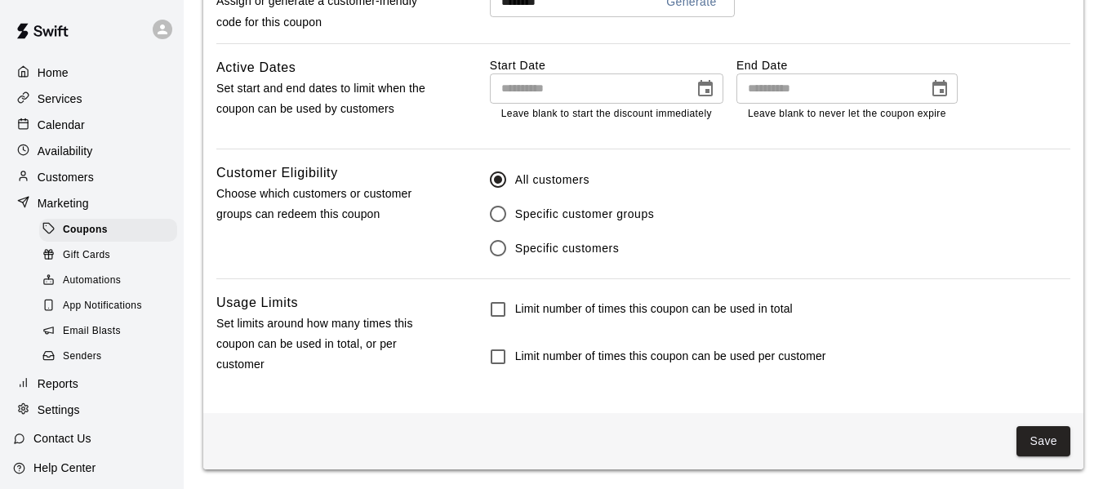
scroll to position [933, 0]
click at [1032, 432] on button "Save" at bounding box center [1044, 441] width 54 height 30
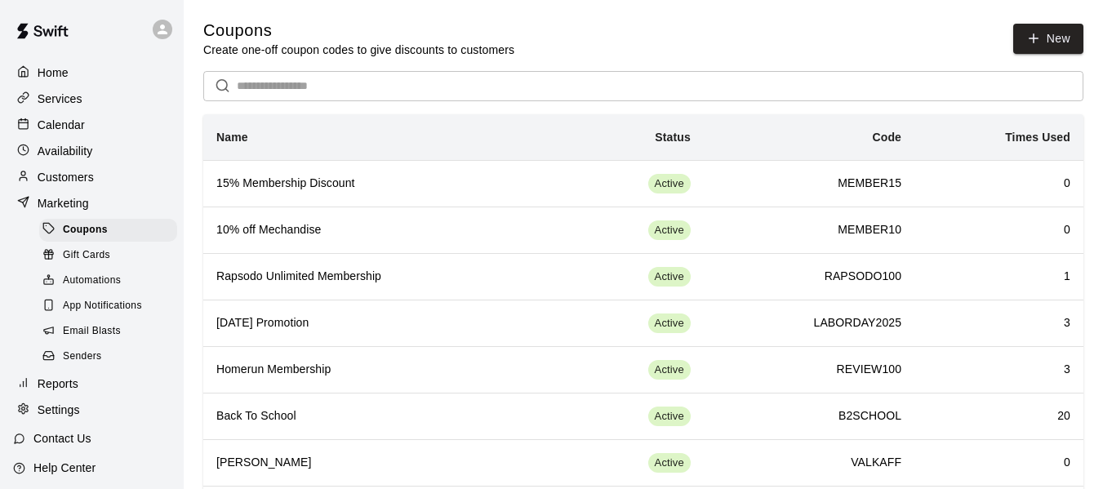
click at [73, 101] on p "Services" at bounding box center [60, 99] width 45 height 16
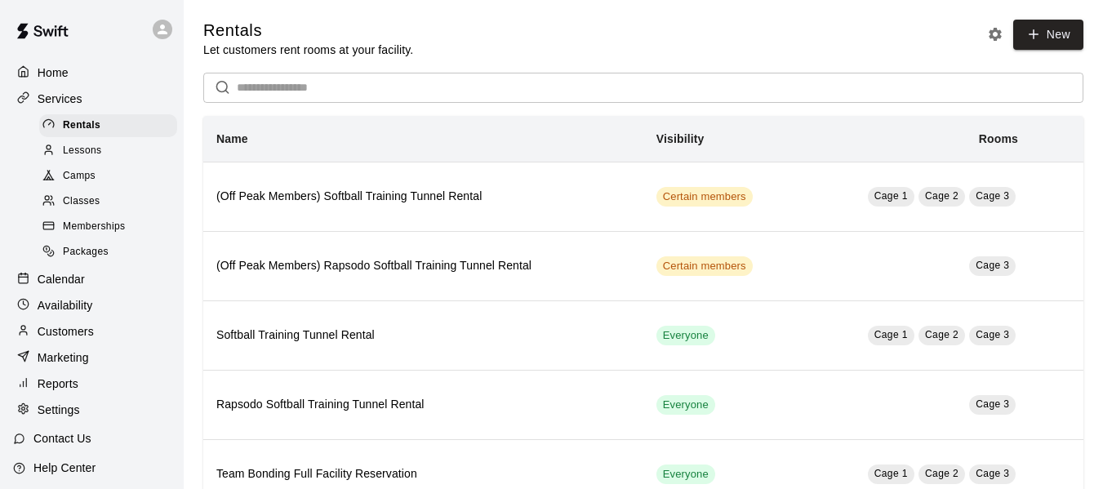
click at [81, 234] on span "Memberships" at bounding box center [94, 227] width 62 height 16
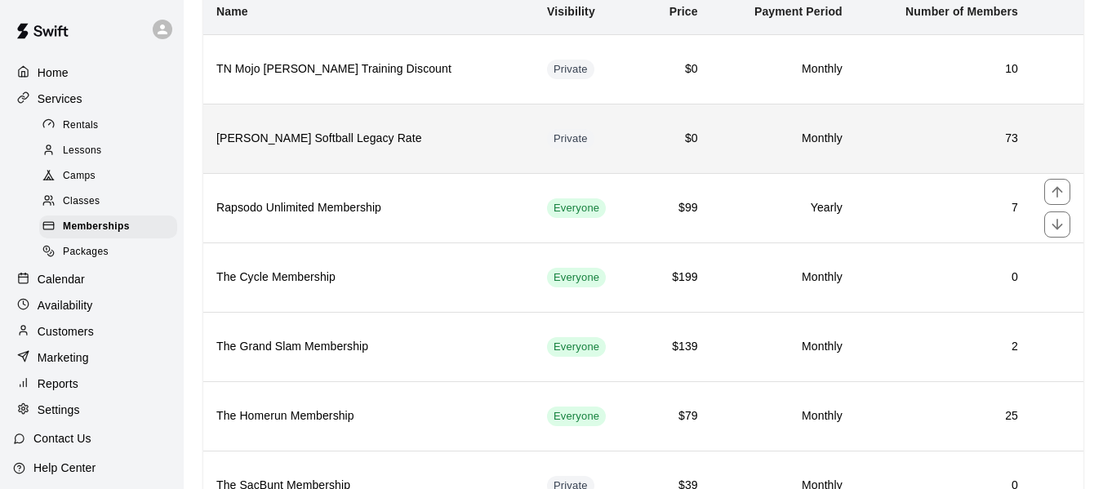
scroll to position [163, 0]
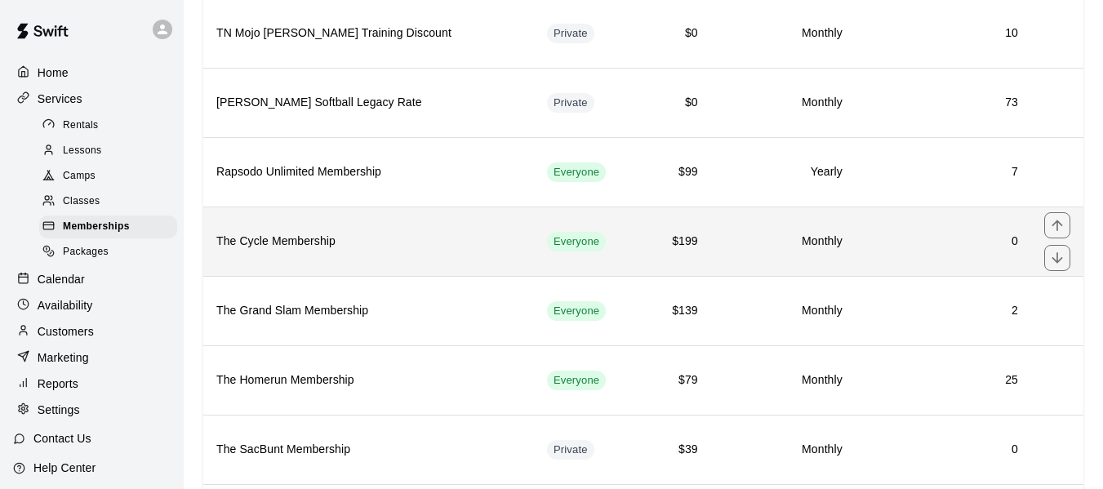
click at [359, 243] on h6 "The Cycle Membership" at bounding box center [368, 242] width 305 height 18
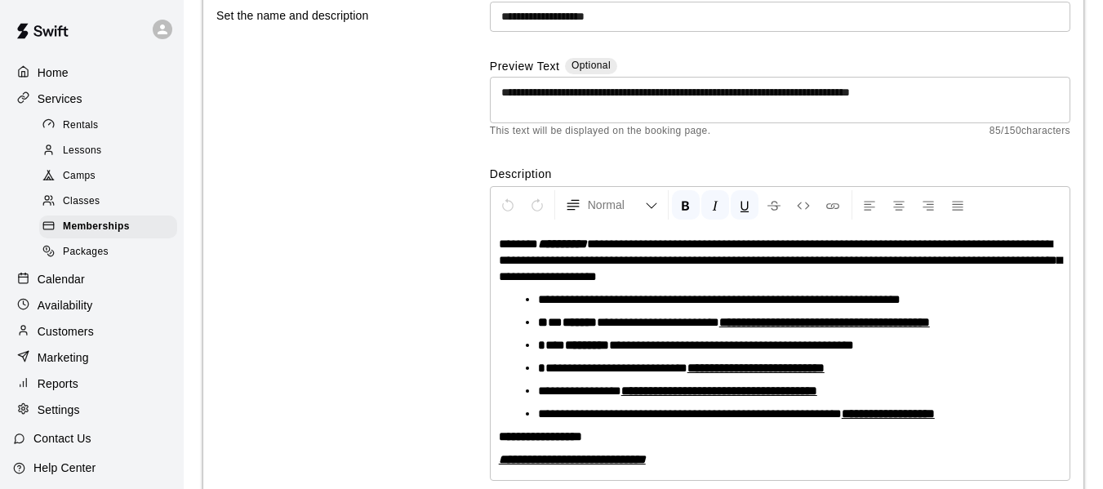
scroll to position [169, 0]
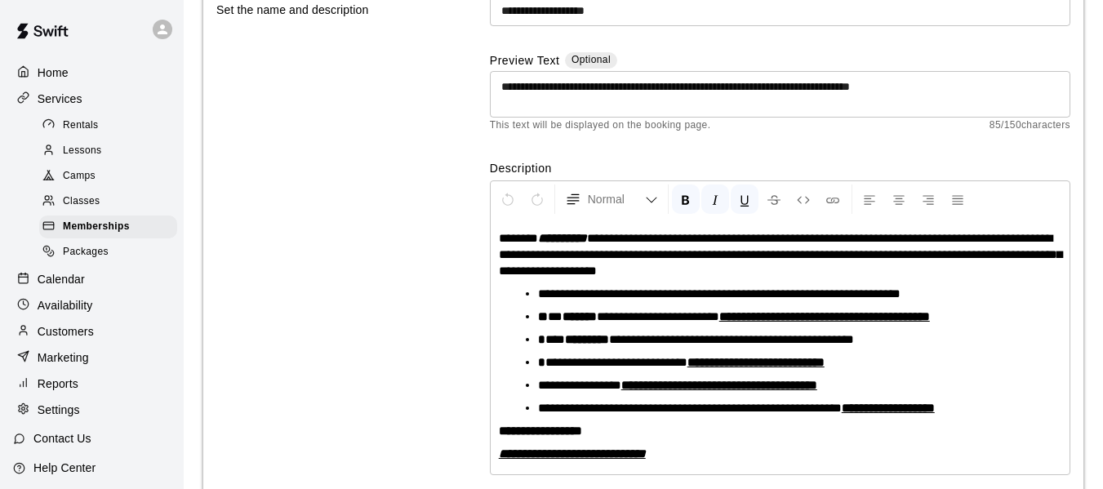
click at [460, 299] on div "**********" at bounding box center [643, 243] width 854 height 527
